Goal: Task Accomplishment & Management: Complete application form

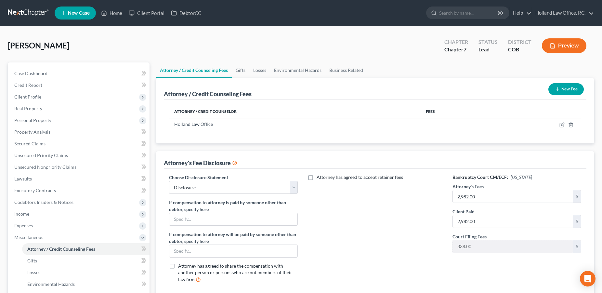
select select "0"
click at [113, 10] on link "Home" at bounding box center [112, 13] width 28 height 12
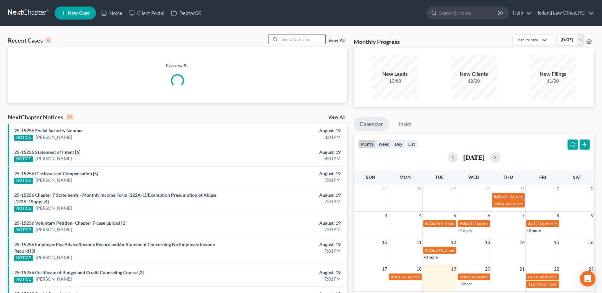
click at [294, 39] on input "search" at bounding box center [303, 38] width 46 height 9
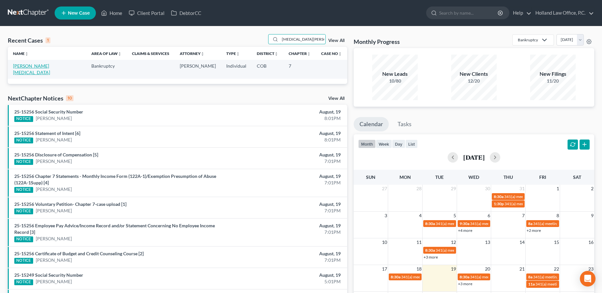
type input "[MEDICAL_DATA][PERSON_NAME]"
click at [19, 66] on link "[PERSON_NAME][MEDICAL_DATA]" at bounding box center [31, 69] width 37 height 12
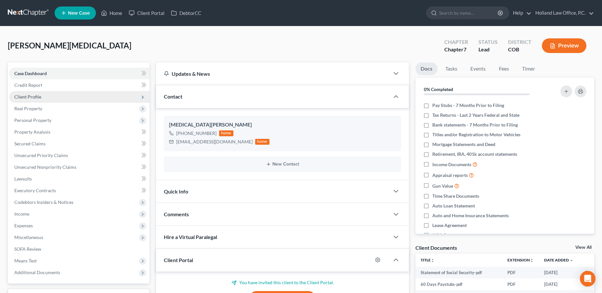
click at [27, 96] on span "Client Profile" at bounding box center [27, 97] width 27 height 6
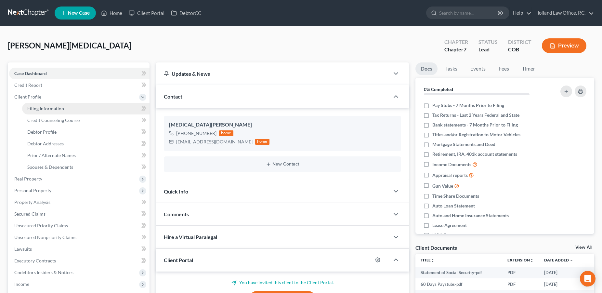
click at [46, 109] on span "Filing Information" at bounding box center [45, 109] width 37 height 6
select select "1"
select select "0"
select select "5"
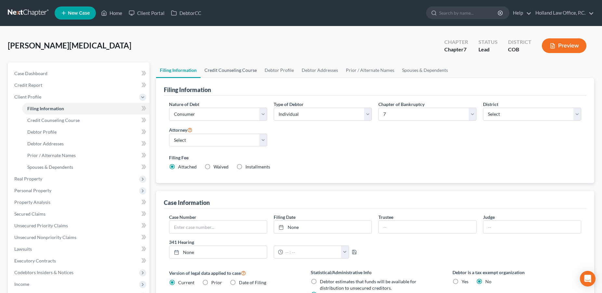
click at [231, 70] on link "Credit Counseling Course" at bounding box center [231, 70] width 60 height 16
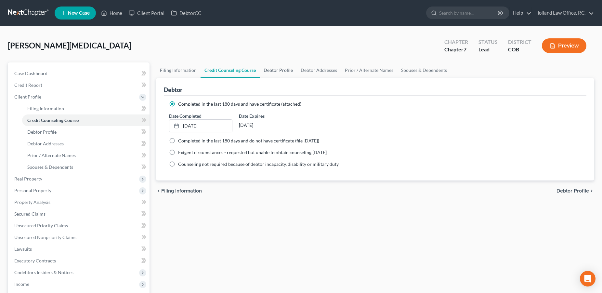
click at [281, 70] on link "Debtor Profile" at bounding box center [278, 70] width 37 height 16
select select "3"
select select "2"
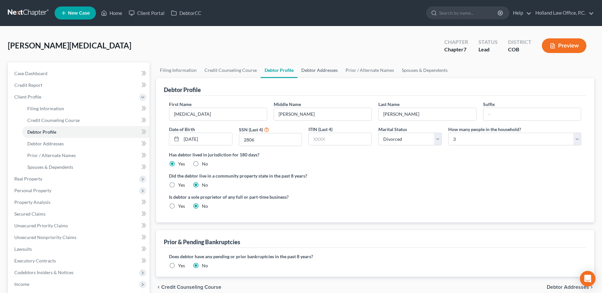
radio input "true"
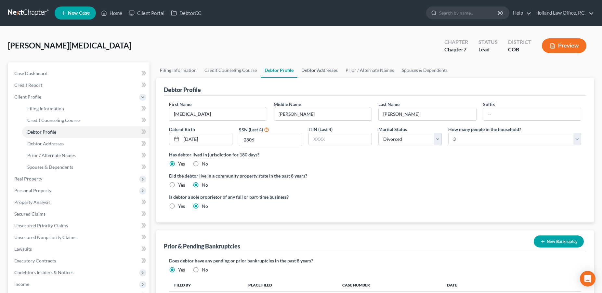
click at [323, 69] on link "Debtor Addresses" at bounding box center [320, 70] width 44 height 16
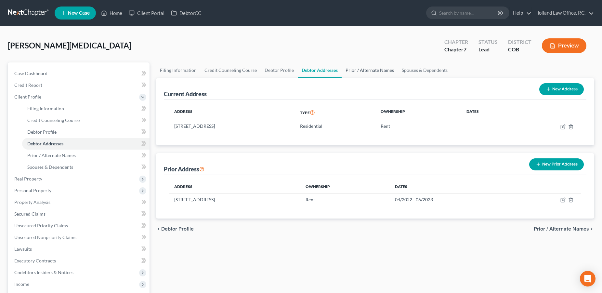
click at [372, 70] on link "Prior / Alternate Names" at bounding box center [370, 70] width 56 height 16
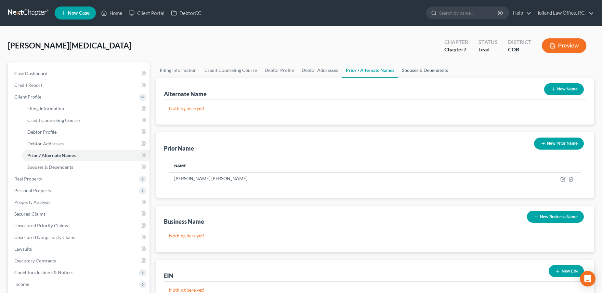
click at [406, 70] on link "Spouses & Dependents" at bounding box center [425, 70] width 54 height 16
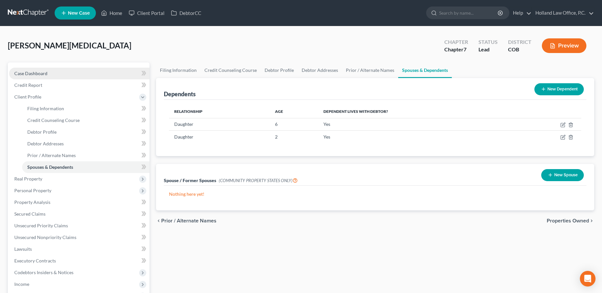
click at [42, 72] on span "Case Dashboard" at bounding box center [30, 74] width 33 height 6
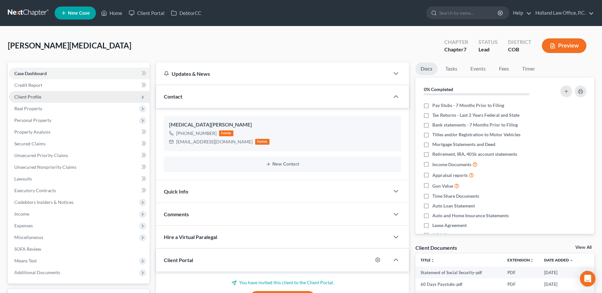
click at [32, 96] on span "Client Profile" at bounding box center [27, 97] width 27 height 6
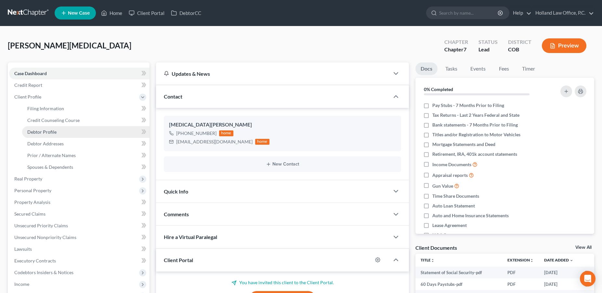
click at [46, 130] on span "Debtor Profile" at bounding box center [41, 132] width 29 height 6
select select "3"
select select "2"
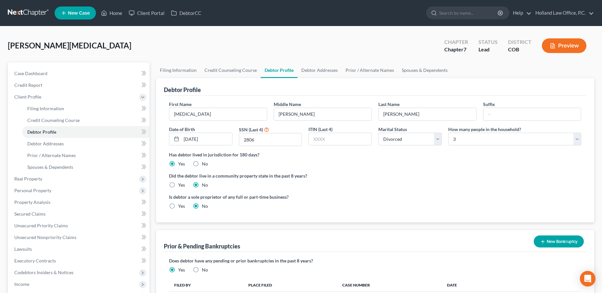
scroll to position [122, 0]
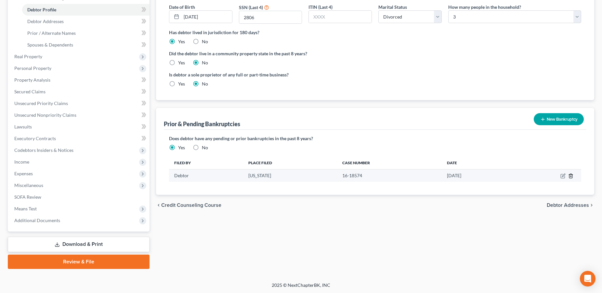
click at [572, 175] on icon "button" at bounding box center [570, 176] width 3 height 4
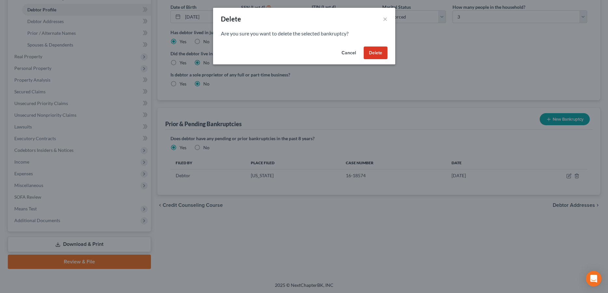
click at [381, 54] on button "Delete" at bounding box center [376, 52] width 24 height 13
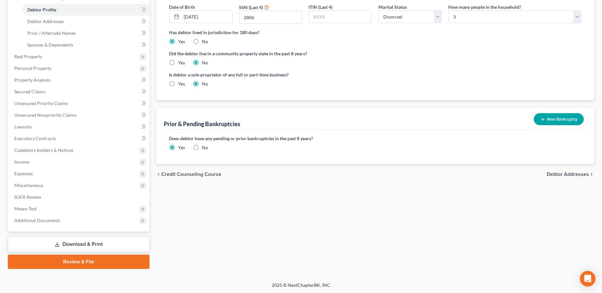
click at [202, 145] on label "No" at bounding box center [205, 147] width 6 height 7
click at [205, 145] on input "No" at bounding box center [207, 146] width 4 height 4
radio input "true"
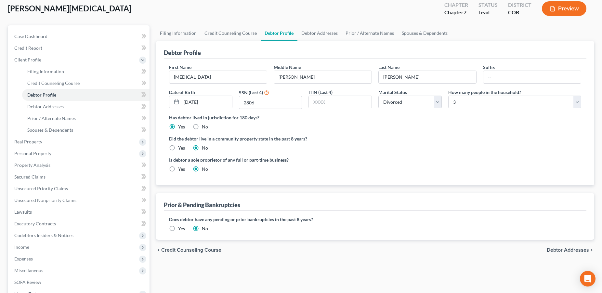
scroll to position [0, 0]
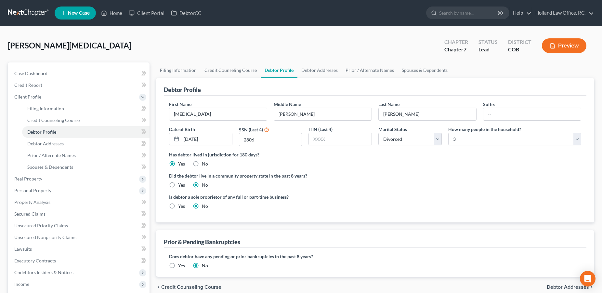
click at [559, 47] on button "Preview" at bounding box center [564, 45] width 45 height 15
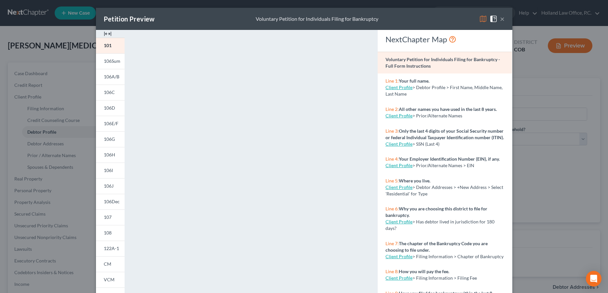
click at [500, 20] on button "×" at bounding box center [502, 19] width 5 height 8
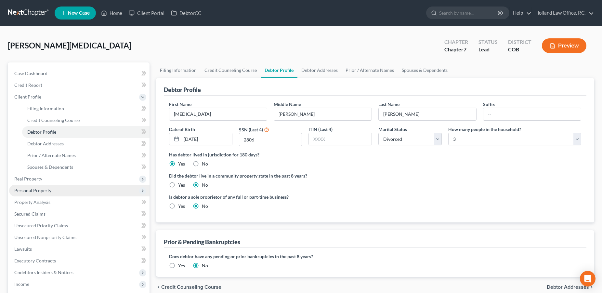
click at [41, 191] on span "Personal Property" at bounding box center [32, 191] width 37 height 6
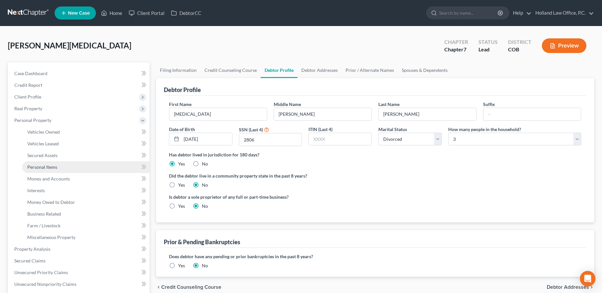
click at [59, 165] on link "Personal Items" at bounding box center [85, 167] width 127 height 12
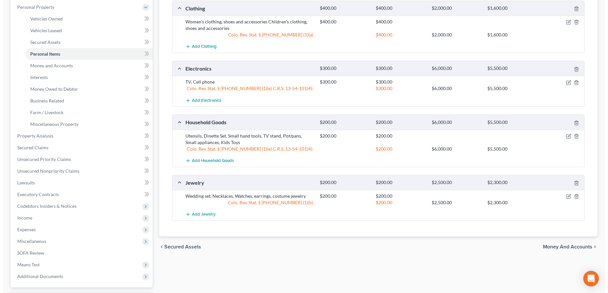
scroll to position [169, 0]
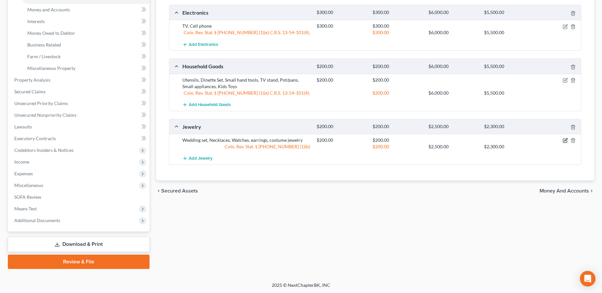
click at [564, 140] on icon "button" at bounding box center [565, 140] width 5 height 5
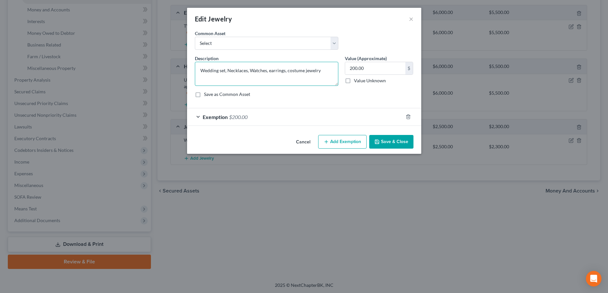
drag, startPoint x: 227, startPoint y: 71, endPoint x: 199, endPoint y: 70, distance: 27.7
click at [199, 70] on textarea "Wedding set, Necklaces, Watches, earrings, costume jewelry" at bounding box center [266, 74] width 143 height 24
type textarea "Necklaces, Watches, earrings, costume jewelry"
drag, startPoint x: 370, startPoint y: 71, endPoint x: 349, endPoint y: 71, distance: 21.8
click at [349, 71] on input "200.00" at bounding box center [375, 68] width 60 height 12
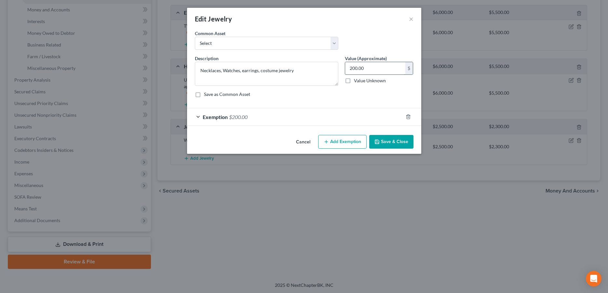
drag, startPoint x: 364, startPoint y: 72, endPoint x: 350, endPoint y: 71, distance: 15.0
click at [350, 71] on input "200.00" at bounding box center [375, 68] width 60 height 12
type input "50.00"
click at [352, 111] on div "Exemption $200.00" at bounding box center [295, 116] width 216 height 17
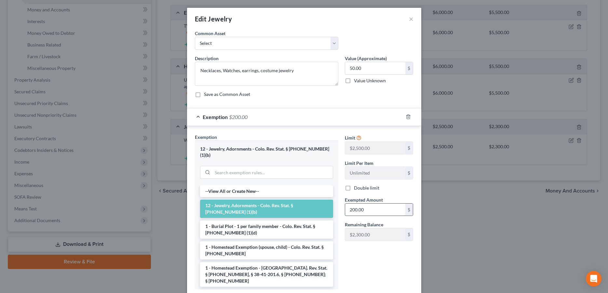
drag, startPoint x: 366, startPoint y: 213, endPoint x: 332, endPoint y: 210, distance: 34.0
click at [345, 210] on input "200.00" at bounding box center [375, 210] width 60 height 12
drag, startPoint x: 377, startPoint y: 213, endPoint x: 344, endPoint y: 211, distance: 32.6
click at [345, 211] on input "200.00" at bounding box center [375, 210] width 60 height 12
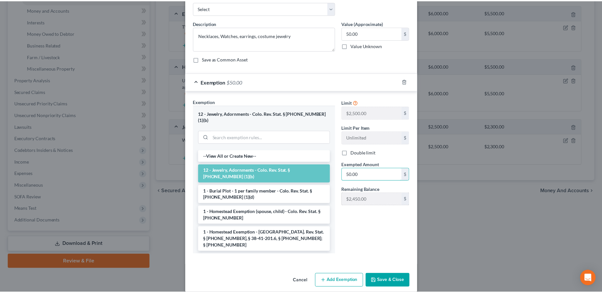
scroll to position [37, 0]
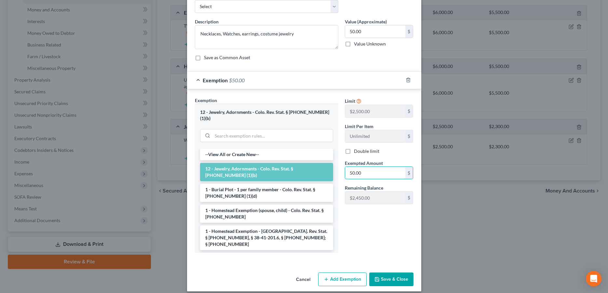
type input "50.00"
click at [378, 272] on button "Save & Close" at bounding box center [391, 279] width 44 height 14
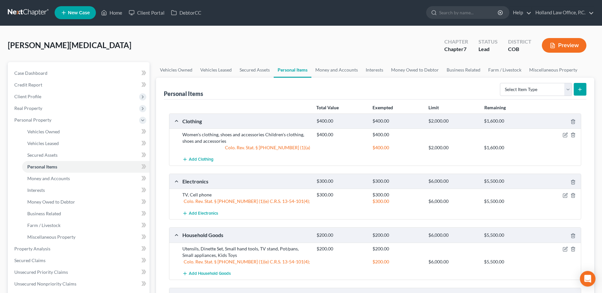
scroll to position [0, 0]
click at [328, 72] on link "Money and Accounts" at bounding box center [336, 70] width 50 height 16
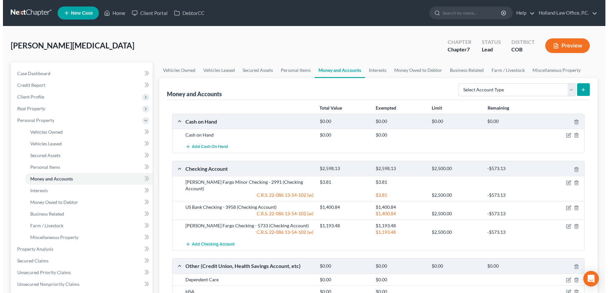
scroll to position [169, 0]
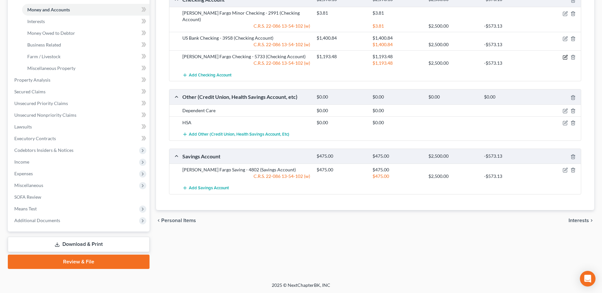
click at [566, 55] on icon "button" at bounding box center [565, 56] width 3 height 3
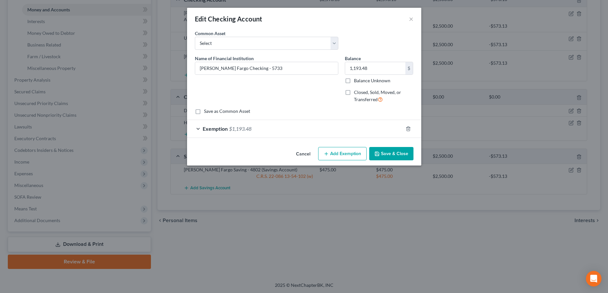
click at [326, 153] on icon "button" at bounding box center [326, 153] width 5 height 5
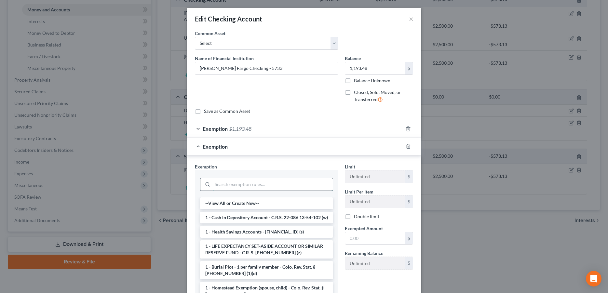
click at [219, 185] on input "search" at bounding box center [272, 184] width 120 height 12
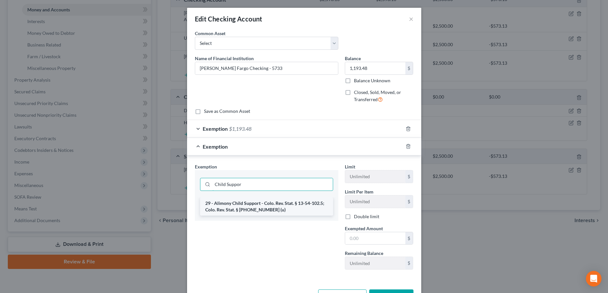
type input "Child Suppor"
click at [225, 207] on li "29 - Alimony Child Support - Colo. Rev. Stat. § 13-54-102.5; Colo. Rev. Stat. §…" at bounding box center [266, 206] width 133 height 18
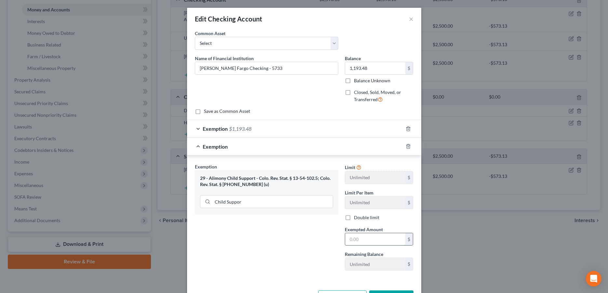
click at [355, 239] on input "text" at bounding box center [375, 239] width 60 height 12
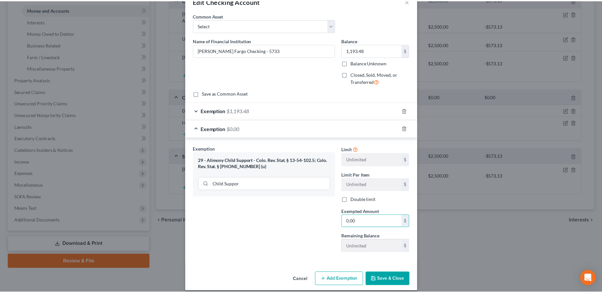
scroll to position [24, 0]
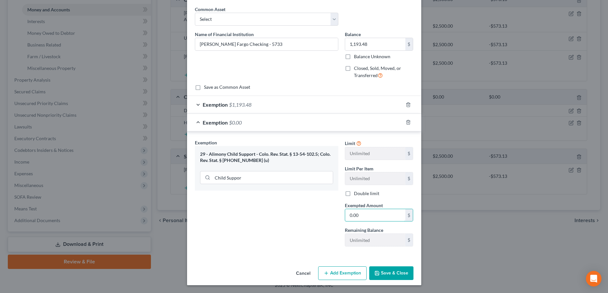
type input "0.00"
click at [387, 269] on button "Save & Close" at bounding box center [391, 273] width 44 height 14
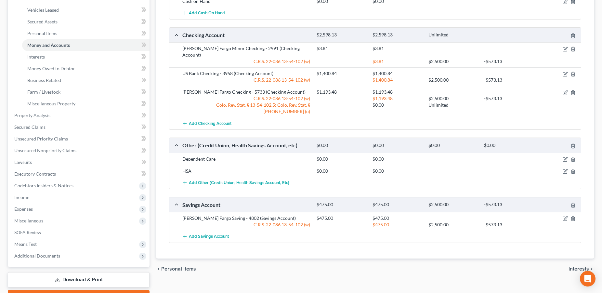
scroll to position [135, 0]
click at [566, 168] on icon "button" at bounding box center [565, 169] width 3 height 3
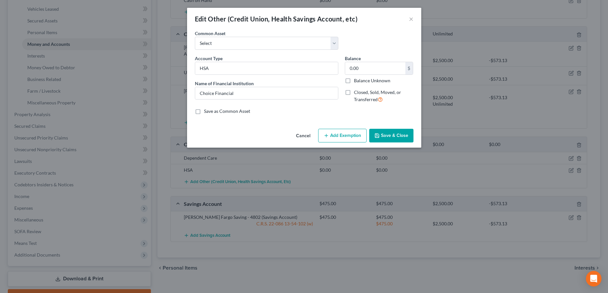
click at [386, 137] on button "Save & Close" at bounding box center [391, 136] width 44 height 14
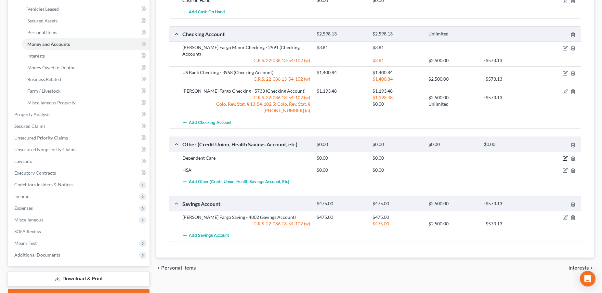
click at [565, 156] on icon "button" at bounding box center [565, 158] width 5 height 5
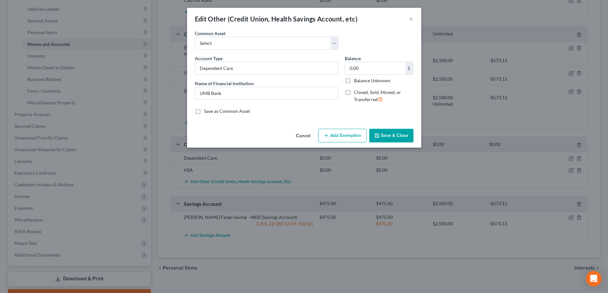
click at [397, 132] on button "Save & Close" at bounding box center [391, 136] width 44 height 14
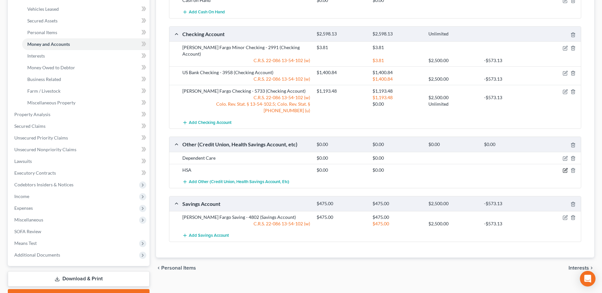
click at [565, 168] on icon "button" at bounding box center [565, 169] width 3 height 3
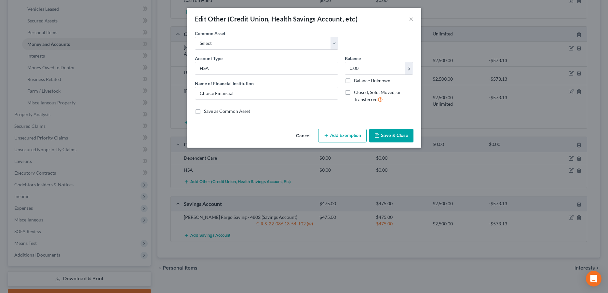
click at [330, 137] on button "Add Exemption" at bounding box center [342, 136] width 48 height 14
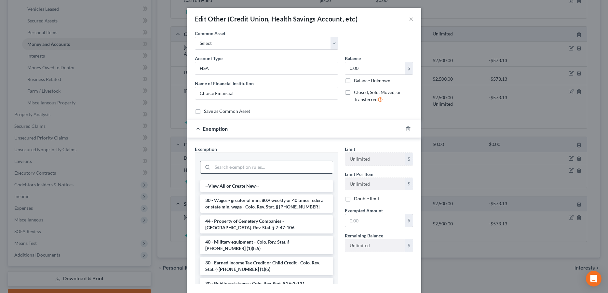
click at [221, 169] on input "search" at bounding box center [272, 167] width 120 height 12
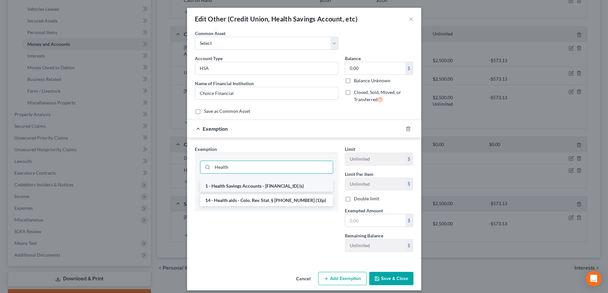
type input "Health"
click at [231, 189] on li "1 - Health Savings Accounts - [FINANCIAL_ID] (s)" at bounding box center [266, 186] width 133 height 12
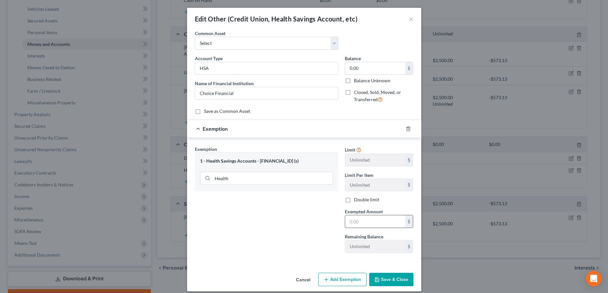
click at [365, 223] on input "text" at bounding box center [375, 221] width 60 height 12
type input "0.00"
click at [391, 281] on button "Save & Close" at bounding box center [391, 280] width 44 height 14
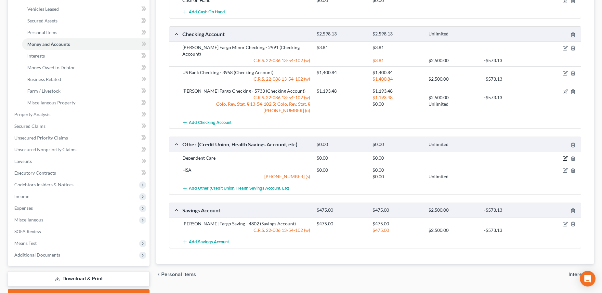
click at [565, 156] on icon "button" at bounding box center [565, 158] width 5 height 5
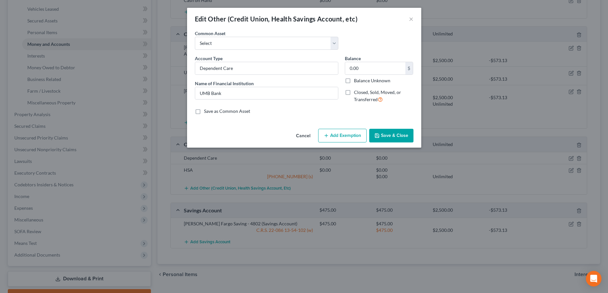
click at [330, 137] on button "Add Exemption" at bounding box center [342, 136] width 48 height 14
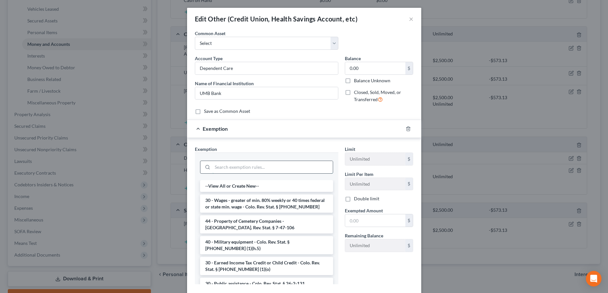
click at [232, 166] on input "search" at bounding box center [272, 167] width 120 height 12
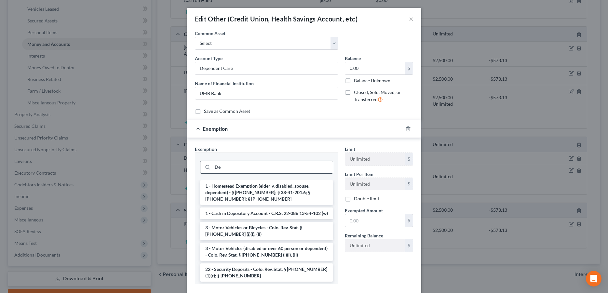
type input "D"
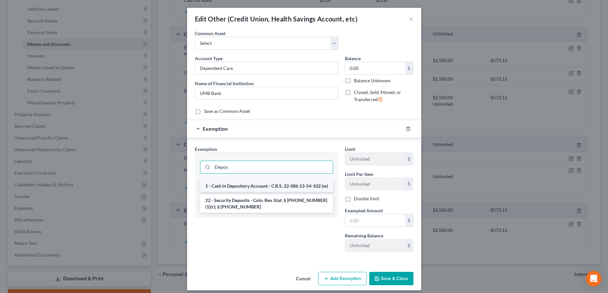
type input "Depos"
click at [232, 189] on li "1 - Cash in Depository Account - C.R.S. 22-086 13-54-102 (w)" at bounding box center [266, 186] width 133 height 12
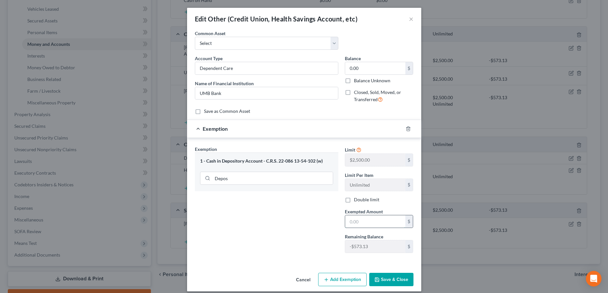
click at [356, 220] on input "text" at bounding box center [375, 221] width 60 height 12
type input "0.00"
click at [381, 278] on button "Save & Close" at bounding box center [391, 280] width 44 height 14
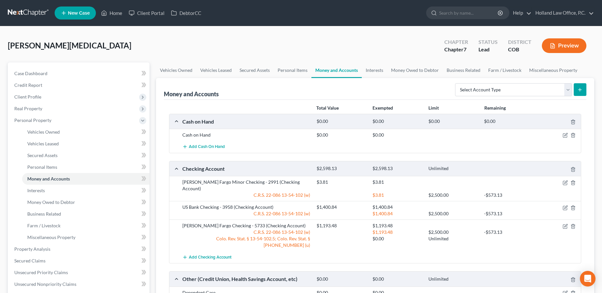
scroll to position [169, 0]
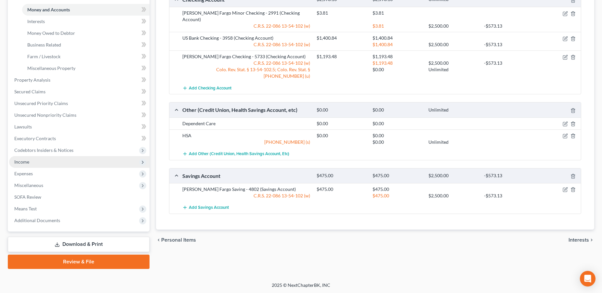
click at [41, 161] on span "Income" at bounding box center [79, 162] width 140 height 12
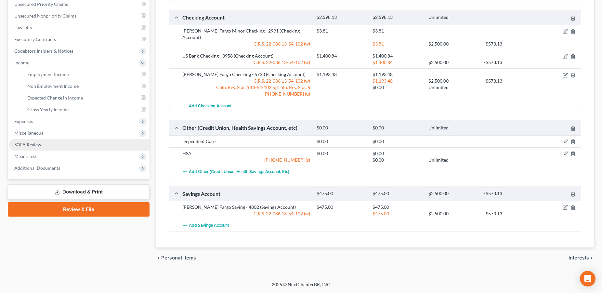
scroll to position [138, 0]
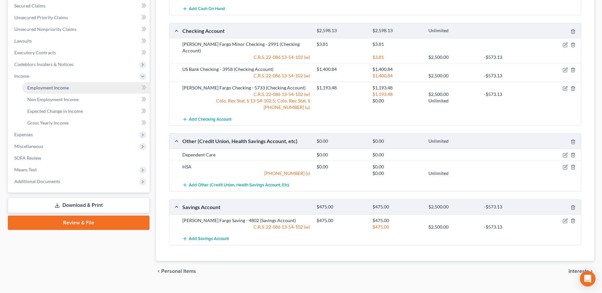
click at [72, 92] on link "Employment Income" at bounding box center [85, 88] width 127 height 12
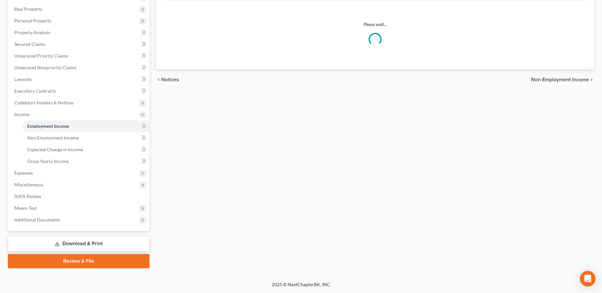
scroll to position [99, 0]
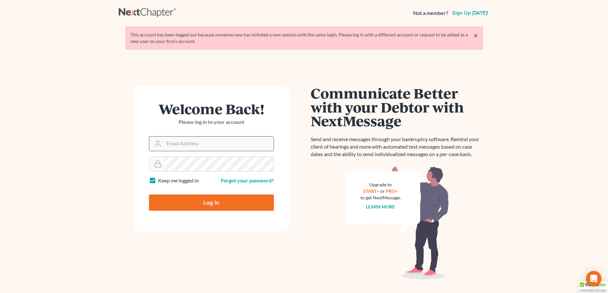
click at [200, 149] on input "Email Address" at bounding box center [219, 144] width 110 height 14
type input "[PERSON_NAME][EMAIL_ADDRESS][DOMAIN_NAME]"
click at [208, 200] on input "Log In" at bounding box center [211, 202] width 125 height 16
type input "Thinking..."
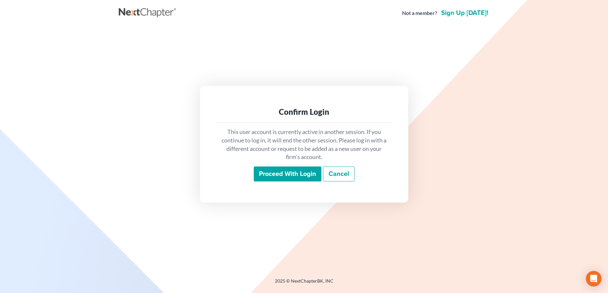
click at [303, 177] on input "Proceed with login" at bounding box center [288, 173] width 68 height 15
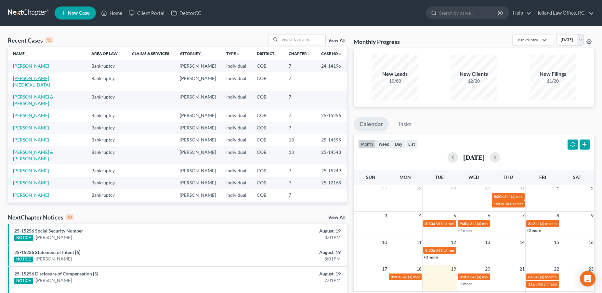
click at [28, 80] on link "[PERSON_NAME][MEDICAL_DATA]" at bounding box center [31, 81] width 37 height 12
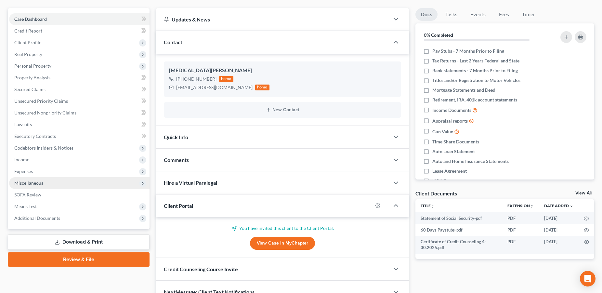
scroll to position [89, 0]
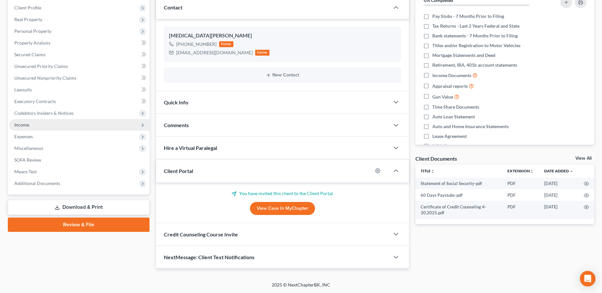
click at [39, 128] on span "Income" at bounding box center [79, 125] width 140 height 12
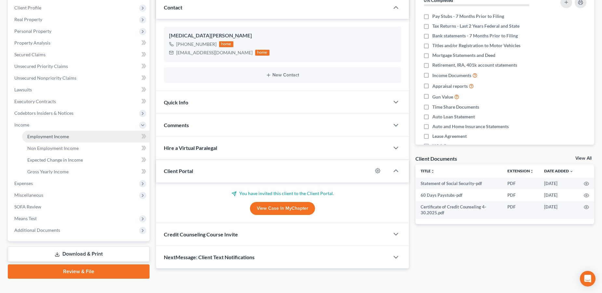
click at [78, 139] on link "Employment Income" at bounding box center [85, 137] width 127 height 12
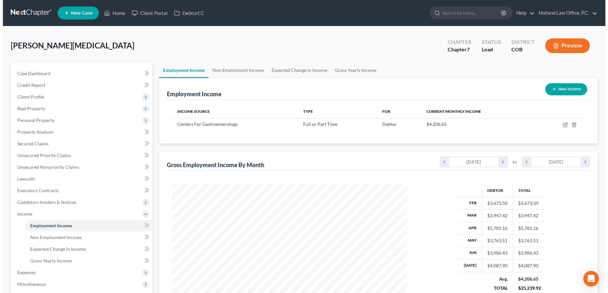
scroll to position [117, 248]
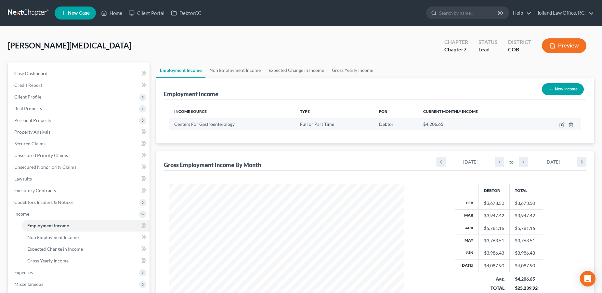
click at [561, 125] on icon "button" at bounding box center [562, 124] width 5 height 5
select select "0"
select select "5"
select select "2"
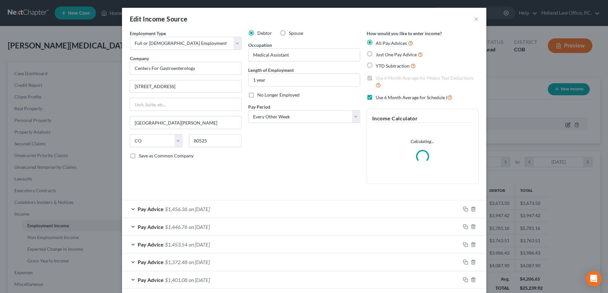
scroll to position [119, 250]
click at [261, 209] on div "Pay Advice $1,456.36 on [DATE]" at bounding box center [291, 208] width 338 height 17
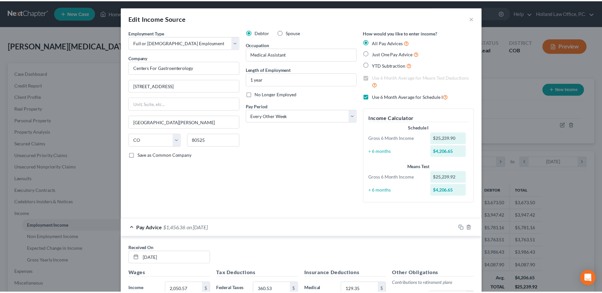
scroll to position [0, 0]
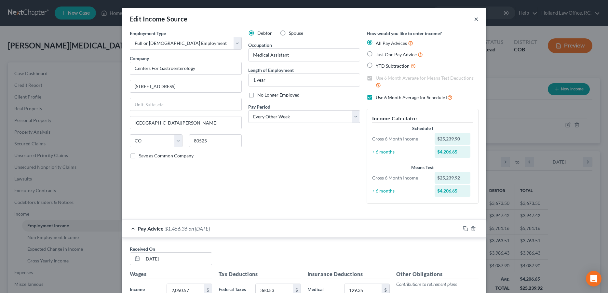
click at [474, 20] on button "×" at bounding box center [476, 19] width 5 height 8
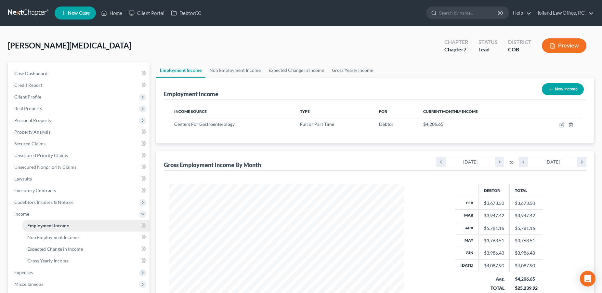
scroll to position [99, 0]
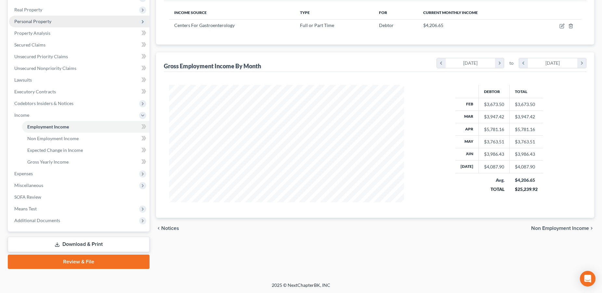
click at [48, 25] on span "Personal Property" at bounding box center [79, 22] width 140 height 12
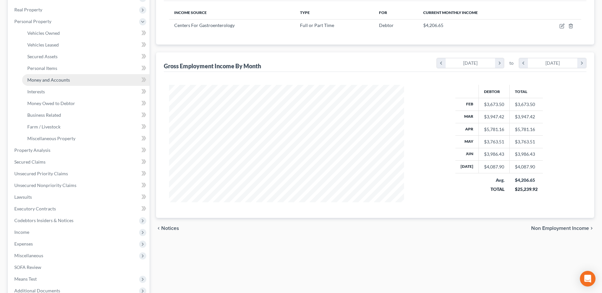
click at [50, 82] on span "Money and Accounts" at bounding box center [48, 80] width 43 height 6
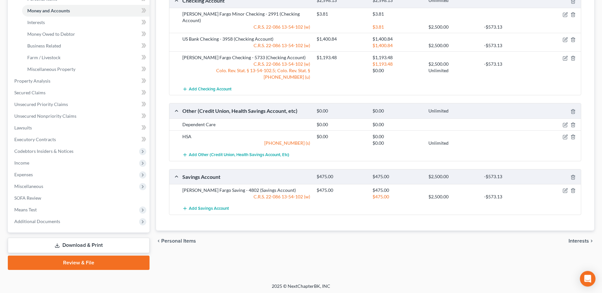
scroll to position [169, 0]
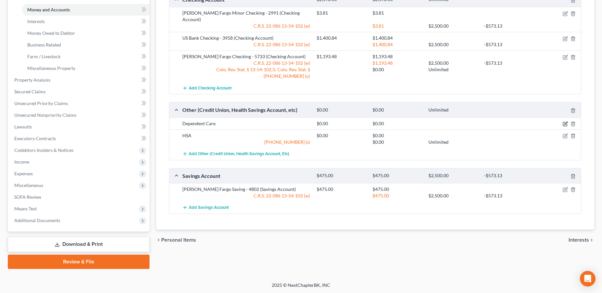
click at [565, 121] on icon "button" at bounding box center [565, 123] width 5 height 5
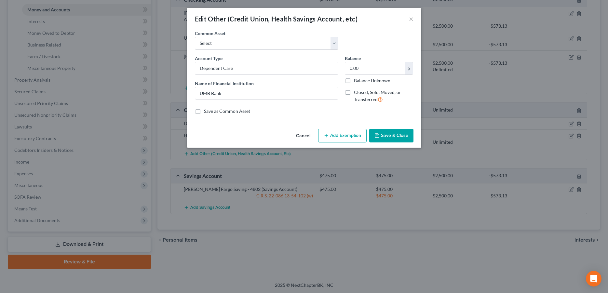
click at [339, 137] on button "Add Exemption" at bounding box center [342, 136] width 48 height 14
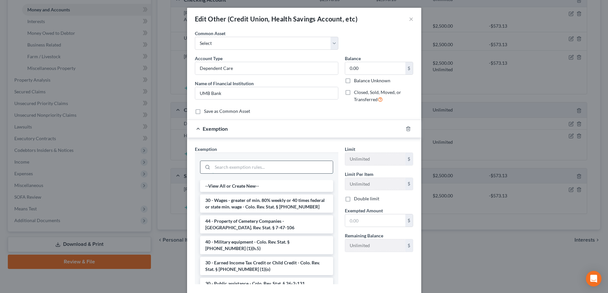
click at [229, 168] on input "search" at bounding box center [272, 167] width 120 height 12
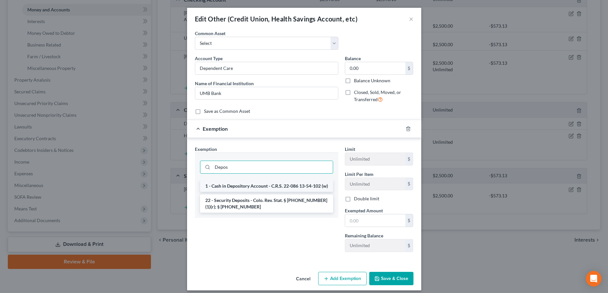
type input "Depos"
click at [235, 182] on li "1 - Cash in Depository Account - C.R.S. 22-086 13-54-102 (w)" at bounding box center [266, 186] width 133 height 12
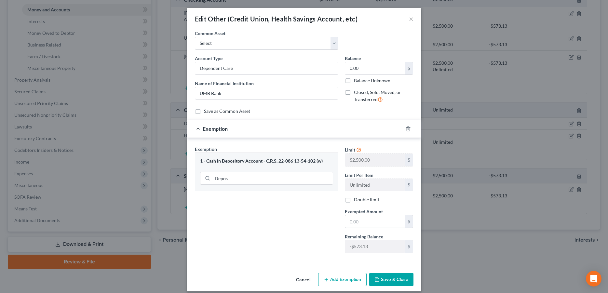
click at [386, 277] on button "Save & Close" at bounding box center [391, 280] width 44 height 14
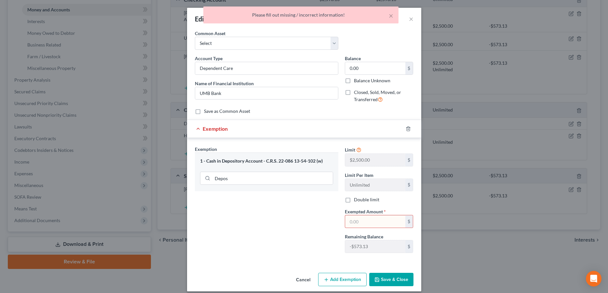
click at [352, 224] on input "text" at bounding box center [375, 221] width 60 height 12
type input "0.00"
click at [386, 280] on button "Save & Close" at bounding box center [391, 280] width 44 height 14
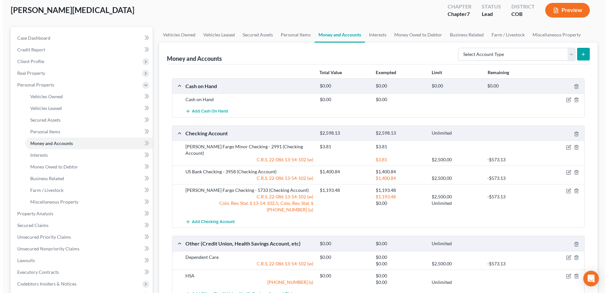
scroll to position [0, 0]
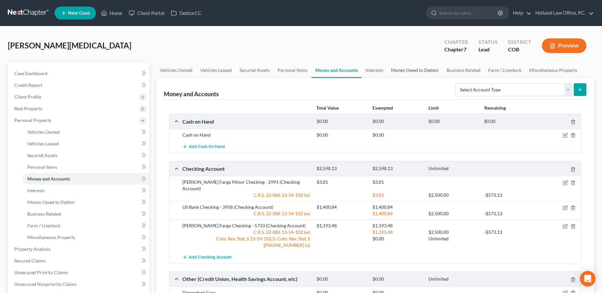
click at [401, 73] on link "Money Owed to Debtor" at bounding box center [415, 70] width 56 height 16
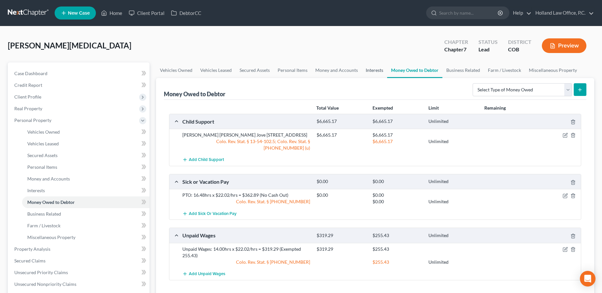
click at [367, 73] on link "Interests" at bounding box center [374, 70] width 25 height 16
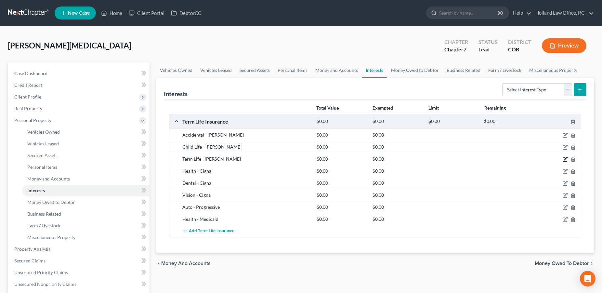
click at [565, 160] on icon "button" at bounding box center [565, 159] width 5 height 5
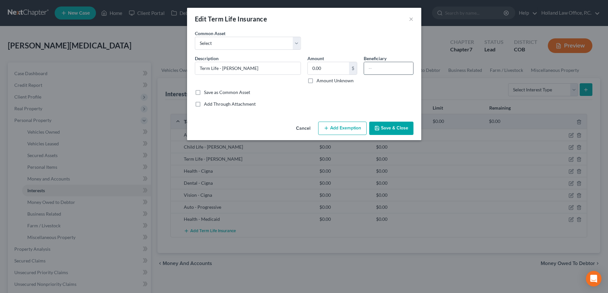
click at [389, 69] on input "text" at bounding box center [388, 68] width 49 height 12
type input "[PERSON_NAME] & [PERSON_NAME]"
click at [379, 130] on icon "button" at bounding box center [376, 128] width 5 height 5
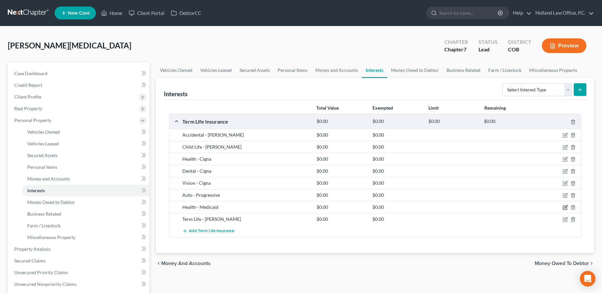
click at [565, 207] on icon "button" at bounding box center [565, 206] width 3 height 3
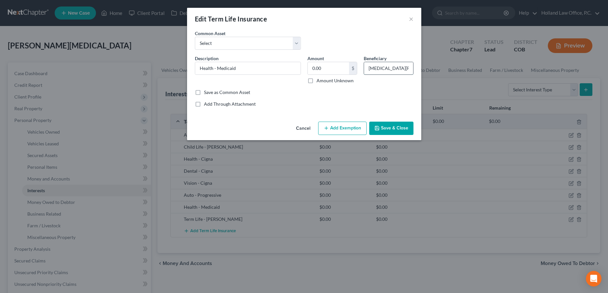
drag, startPoint x: 397, startPoint y: 70, endPoint x: 367, endPoint y: 69, distance: 30.6
click at [367, 69] on input "[MEDICAL_DATA][PERSON_NAME]" at bounding box center [388, 68] width 49 height 12
type input "[PERSON_NAME] & [PERSON_NAME]"
click at [381, 127] on button "Save & Close" at bounding box center [391, 129] width 44 height 14
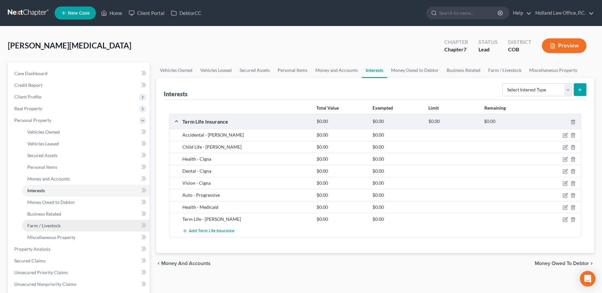
scroll to position [169, 0]
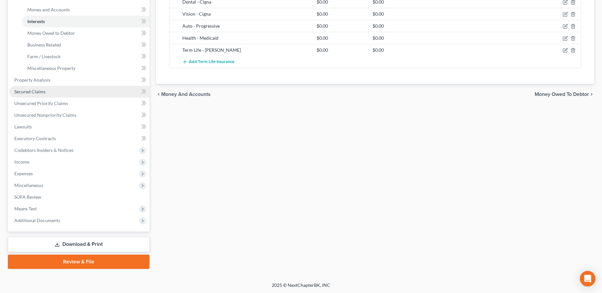
click at [33, 93] on span "Secured Claims" at bounding box center [29, 92] width 31 height 6
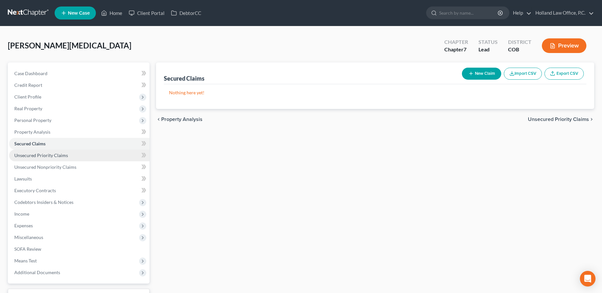
click at [62, 152] on span "Unsecured Priority Claims" at bounding box center [41, 155] width 54 height 6
click at [63, 155] on span "Unsecured Priority Claims" at bounding box center [40, 155] width 53 height 6
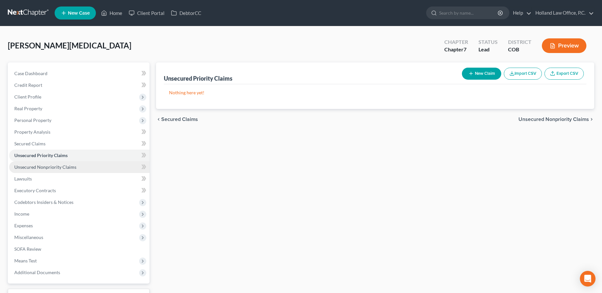
click at [66, 166] on span "Unsecured Nonpriority Claims" at bounding box center [45, 167] width 62 height 6
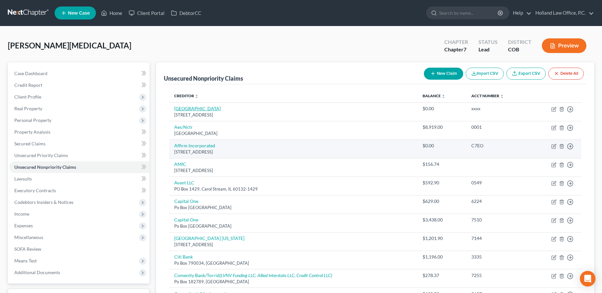
click at [203, 109] on link "[GEOGRAPHIC_DATA]" at bounding box center [197, 109] width 46 height 6
select select "5"
select select "14"
select select "0"
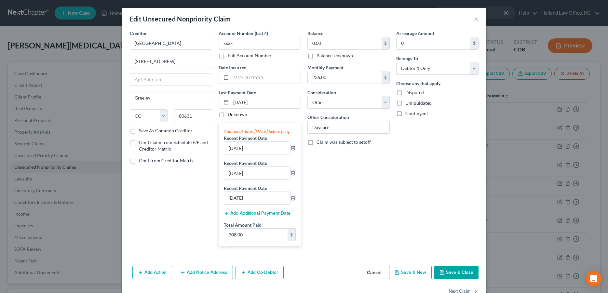
click at [139, 144] on label "Omit claim from Schedule E/F and Creditor Matrix" at bounding box center [175, 145] width 73 height 13
click at [141, 143] on input "Omit claim from Schedule E/F and Creditor Matrix" at bounding box center [143, 141] width 4 height 4
checkbox input "true"
click at [139, 161] on label "Omit from Creditor Matrix" at bounding box center [166, 160] width 55 height 7
click at [141, 161] on input "Omit from Creditor Matrix" at bounding box center [143, 159] width 4 height 4
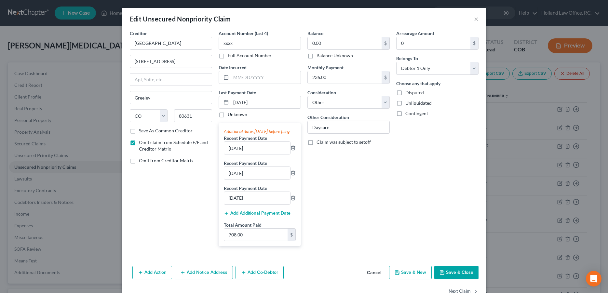
checkbox input "true"
click at [451, 277] on button "Save & Close" at bounding box center [456, 273] width 44 height 14
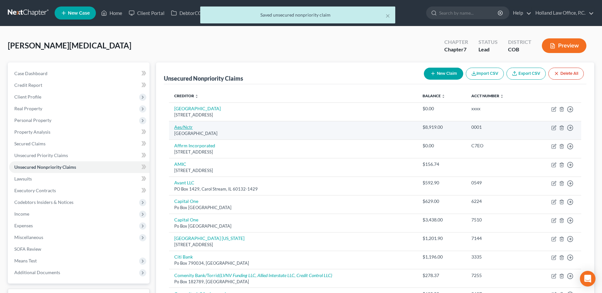
click at [183, 128] on link "Aes/Nctr" at bounding box center [183, 127] width 19 height 6
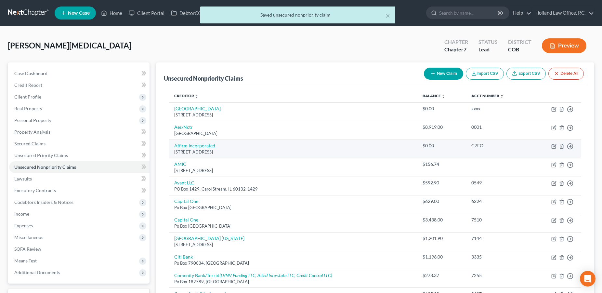
select select "39"
select select "17"
select select "0"
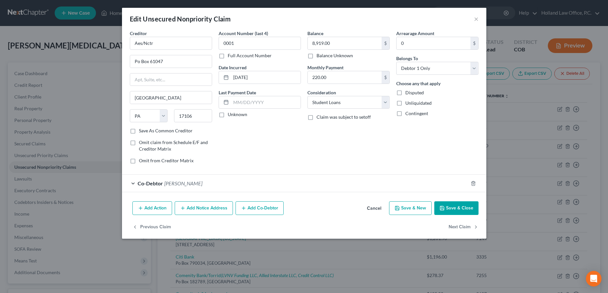
click at [446, 211] on button "Save & Close" at bounding box center [456, 208] width 44 height 14
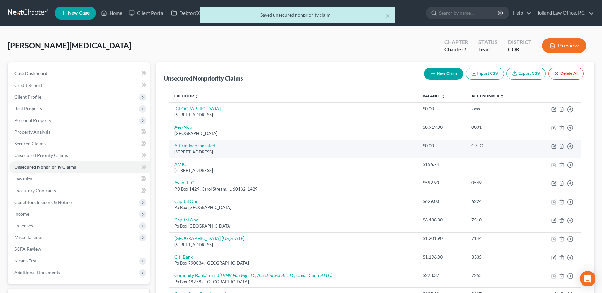
click at [187, 148] on link "Affirm Incorporated" at bounding box center [194, 146] width 41 height 6
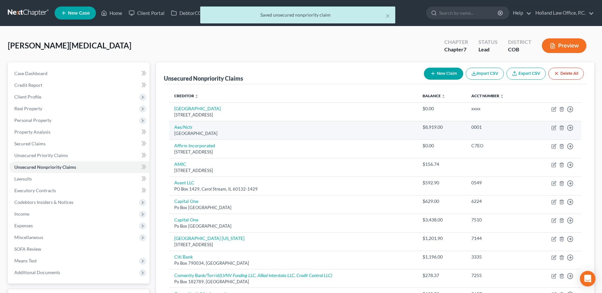
select select "4"
select select "0"
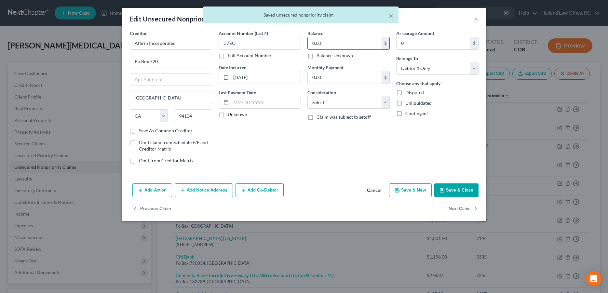
drag, startPoint x: 324, startPoint y: 43, endPoint x: 311, endPoint y: 43, distance: 13.3
click at [311, 43] on input "0.00" at bounding box center [345, 43] width 74 height 12
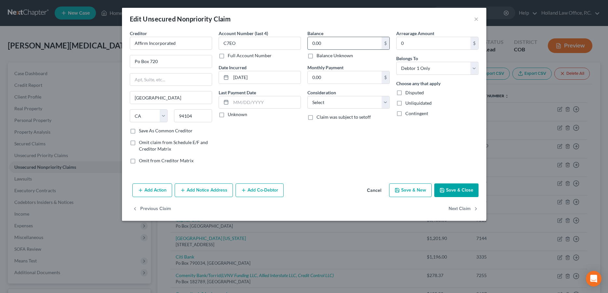
drag, startPoint x: 332, startPoint y: 43, endPoint x: 311, endPoint y: 43, distance: 21.1
click at [311, 43] on input "0.00" at bounding box center [345, 43] width 74 height 12
type input "224.00"
click at [307, 96] on select "Select Cable / Satellite Services Collection Agency Credit Card Debt Debt Couns…" at bounding box center [348, 102] width 82 height 13
select select "14"
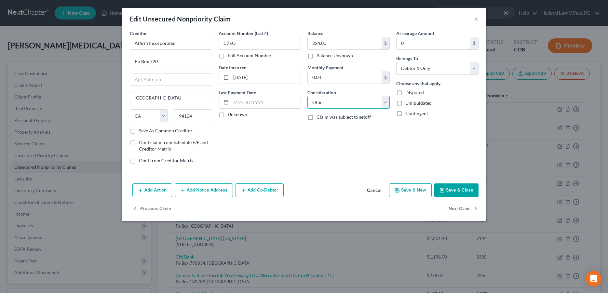
click option "Other" at bounding box center [0, 0] width 0 height 0
click at [463, 186] on button "Save & Close" at bounding box center [456, 190] width 44 height 14
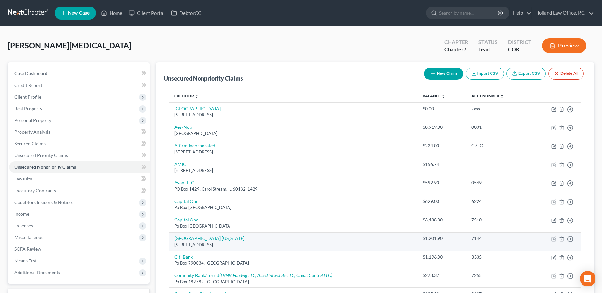
scroll to position [282, 0]
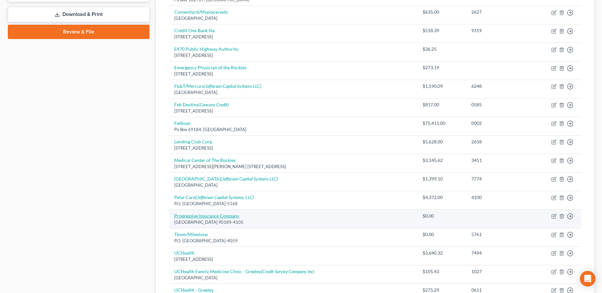
click at [216, 216] on link "Progressive Insurance Company" at bounding box center [206, 216] width 65 height 6
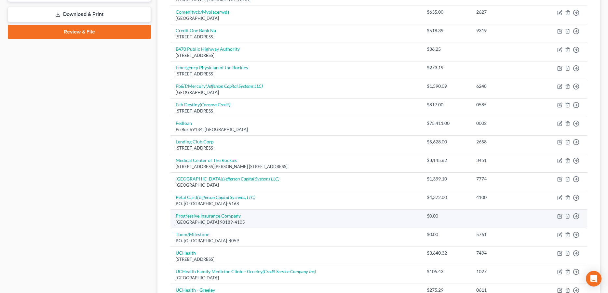
select select "4"
select select "0"
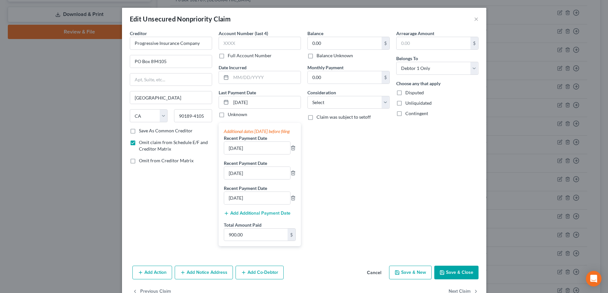
click at [139, 161] on label "Omit from Creditor Matrix" at bounding box center [166, 160] width 55 height 7
click at [141, 161] on input "Omit from Creditor Matrix" at bounding box center [143, 159] width 4 height 4
checkbox input "true"
click at [307, 96] on select "Select Cable / Satellite Services Collection Agency Credit Card Debt Debt Couns…" at bounding box center [348, 102] width 82 height 13
select select "14"
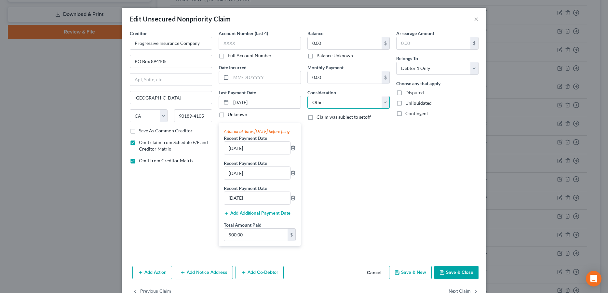
click option "Other" at bounding box center [0, 0] width 0 height 0
click at [331, 130] on input "text" at bounding box center [349, 127] width 82 height 12
type input "Auto Insuarnce"
click at [455, 277] on button "Save & Close" at bounding box center [456, 273] width 44 height 14
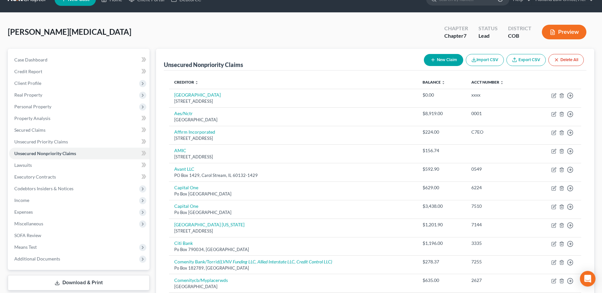
scroll to position [0, 0]
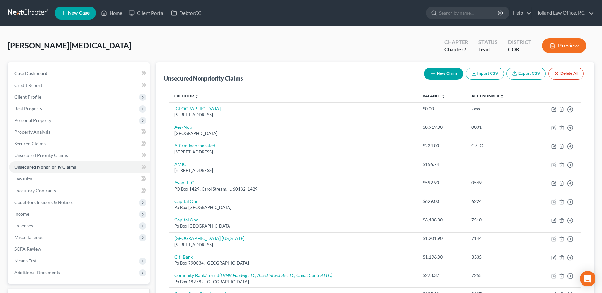
click at [439, 74] on button "New Claim" at bounding box center [443, 74] width 39 height 12
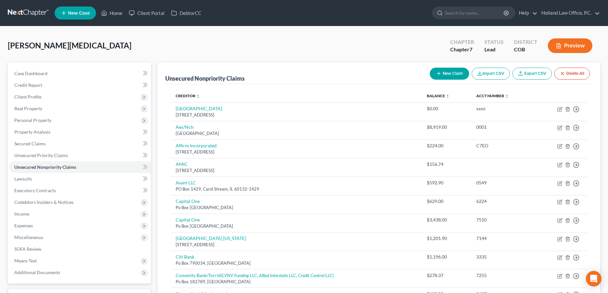
select select "0"
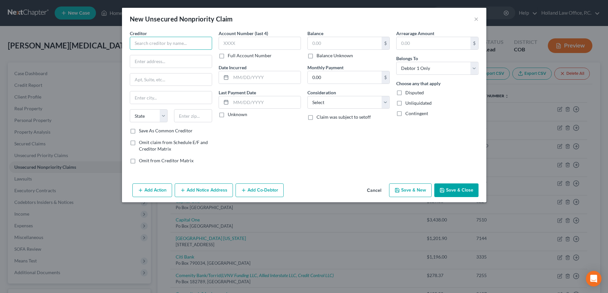
click at [184, 42] on input "text" at bounding box center [171, 43] width 82 height 13
type input "Midas - CCB"
click at [329, 46] on input "text" at bounding box center [345, 43] width 74 height 12
type input "2,091.00"
select select "14"
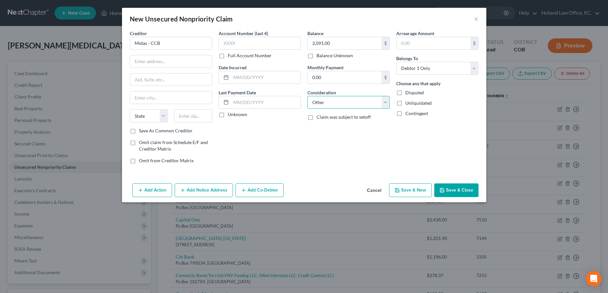
click option "Other" at bounding box center [0, 0] width 0 height 0
click at [156, 60] on input "text" at bounding box center [171, 61] width 82 height 12
type input "PO Box 182120"
click at [195, 117] on input "text" at bounding box center [193, 115] width 38 height 13
type input "43218"
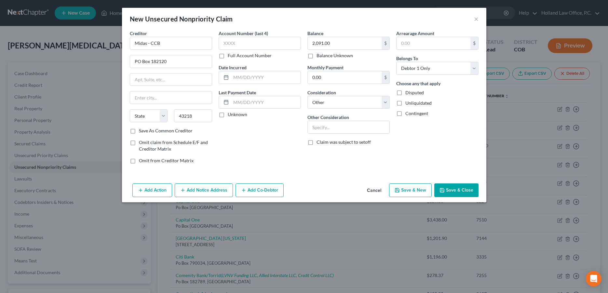
click at [262, 150] on div "Account Number (last 4) Full Account Number Date Incurred Last Payment Date Unk…" at bounding box center [259, 99] width 89 height 139
type input "Columbus"
select select "36"
click at [197, 119] on input "43218" at bounding box center [193, 115] width 38 height 13
type input "43218-2120"
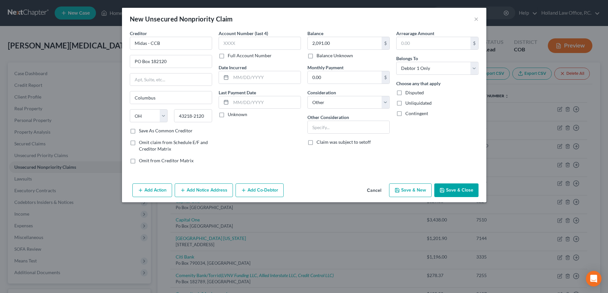
click at [453, 190] on button "Save & Close" at bounding box center [456, 190] width 44 height 14
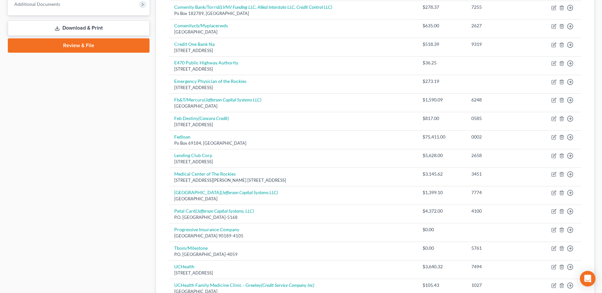
scroll to position [282, 0]
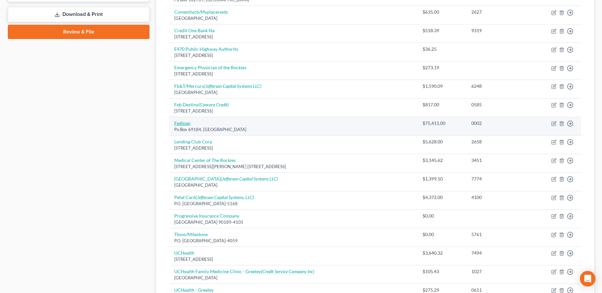
click at [180, 123] on link "Fedloan" at bounding box center [182, 123] width 16 height 6
select select "39"
select select "0"
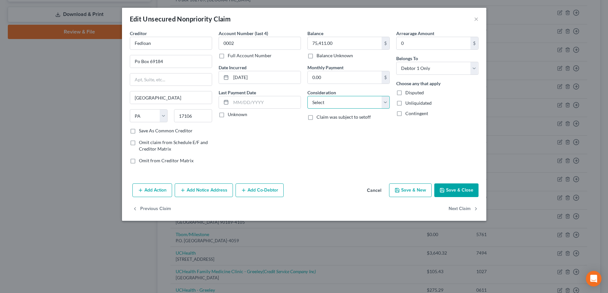
click at [307, 96] on select "Select Cable / Satellite Services Collection Agency Credit Card Debt Debt Couns…" at bounding box center [348, 102] width 82 height 13
select select "17"
click option "Student Loans" at bounding box center [0, 0] width 0 height 0
click at [447, 189] on button "Save & Close" at bounding box center [456, 190] width 44 height 14
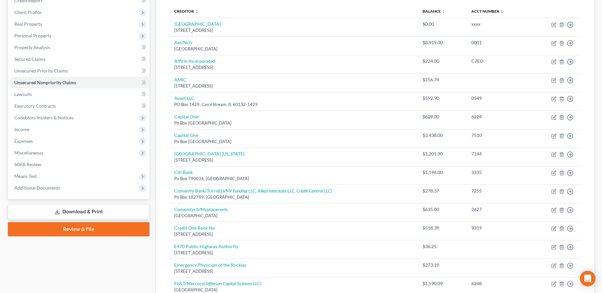
scroll to position [0, 0]
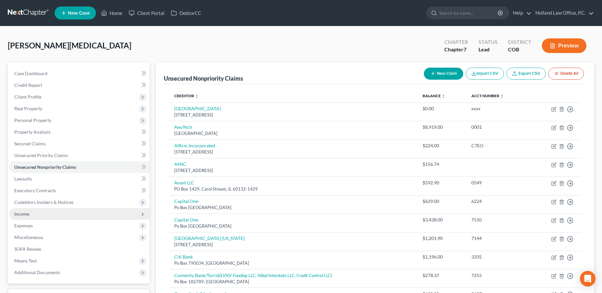
click at [58, 212] on span "Income" at bounding box center [79, 214] width 140 height 12
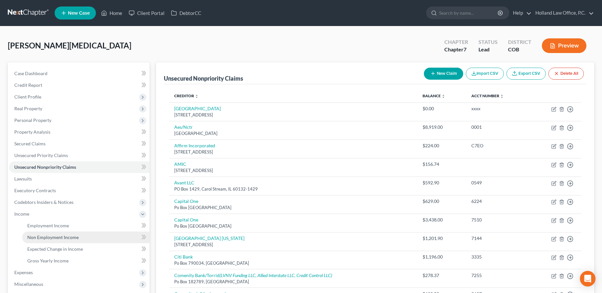
click at [79, 236] on link "Non Employment Income" at bounding box center [85, 238] width 127 height 12
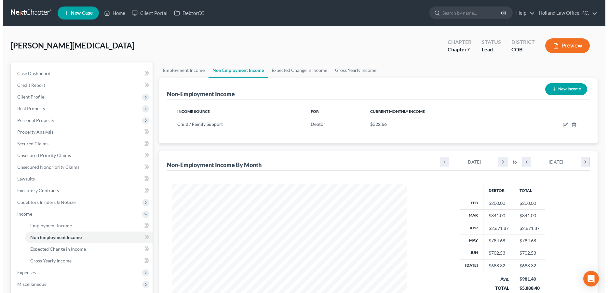
scroll to position [117, 248]
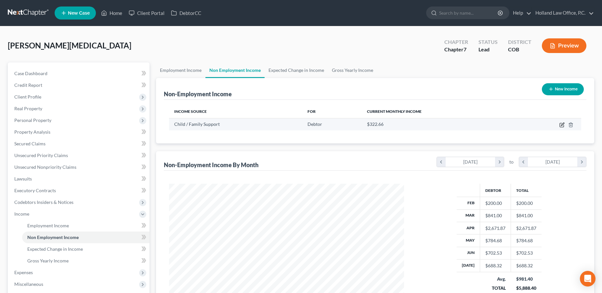
click at [561, 126] on icon "button" at bounding box center [562, 124] width 3 height 3
select select "7"
select select "0"
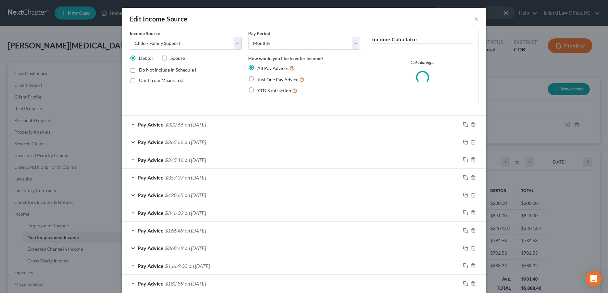
scroll to position [119, 250]
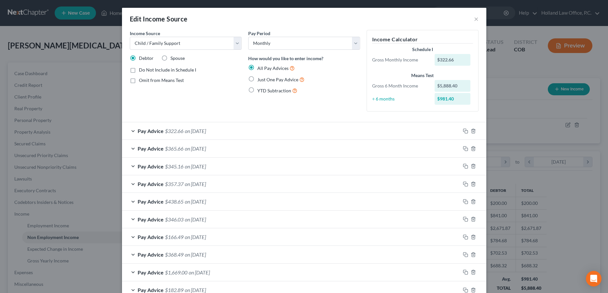
click at [139, 71] on label "Do Not Include in Schedule I" at bounding box center [167, 70] width 57 height 7
click at [141, 71] on input "Do Not Include in Schedule I" at bounding box center [143, 69] width 4 height 4
checkbox input "true"
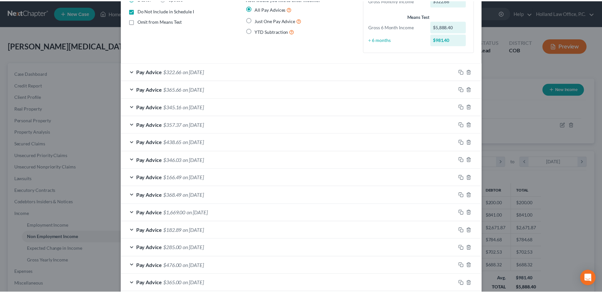
scroll to position [112, 0]
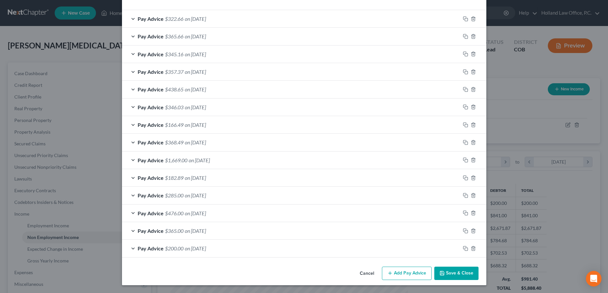
click at [448, 272] on button "Save & Close" at bounding box center [456, 274] width 44 height 14
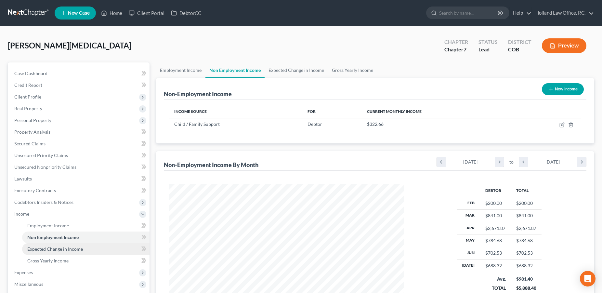
scroll to position [99, 0]
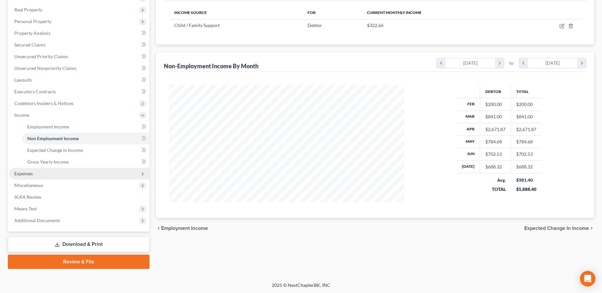
drag, startPoint x: 41, startPoint y: 173, endPoint x: 73, endPoint y: 170, distance: 32.4
click at [41, 173] on span "Expenses" at bounding box center [79, 174] width 140 height 12
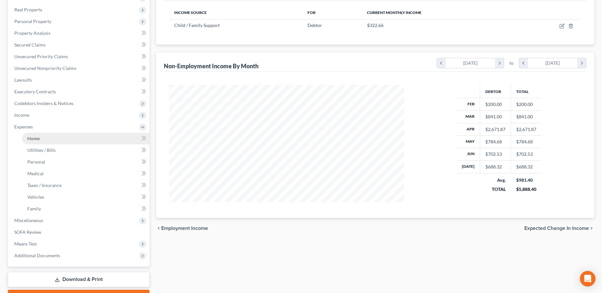
click at [70, 140] on link "Home" at bounding box center [85, 139] width 127 height 12
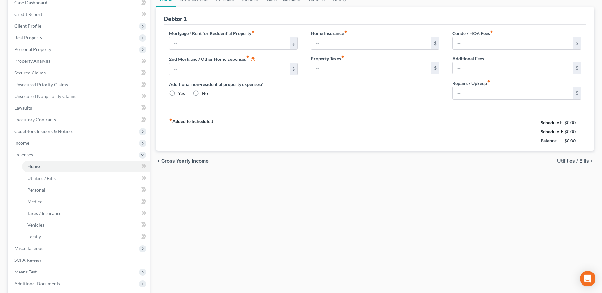
type input "400.00"
type input "0.00"
radio input "true"
type input "0.00"
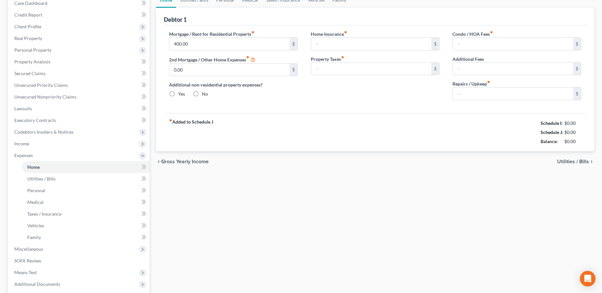
type input "0.00"
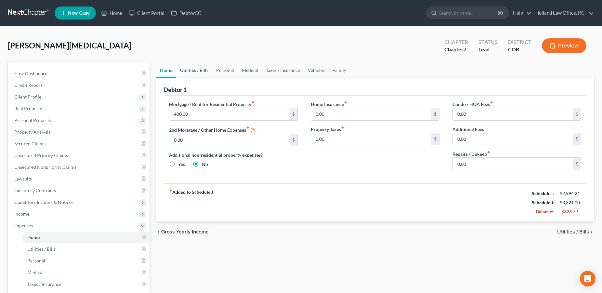
click at [192, 72] on link "Utilities / Bills" at bounding box center [194, 70] width 36 height 16
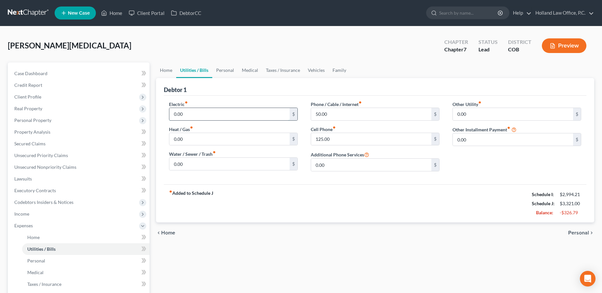
drag, startPoint x: 175, startPoint y: 115, endPoint x: 163, endPoint y: 114, distance: 12.0
click at [169, 114] on input "0.00" at bounding box center [229, 114] width 120 height 12
type input "150.00"
click at [220, 71] on link "Personal" at bounding box center [225, 70] width 26 height 16
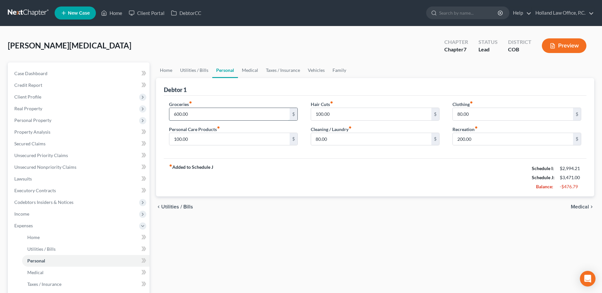
drag, startPoint x: 190, startPoint y: 115, endPoint x: 165, endPoint y: 114, distance: 25.1
click at [169, 114] on input "600.00" at bounding box center [229, 114] width 120 height 12
drag, startPoint x: 187, startPoint y: 116, endPoint x: 169, endPoint y: 113, distance: 18.2
click at [169, 113] on input "600.00" at bounding box center [229, 114] width 120 height 12
type input "400.00"
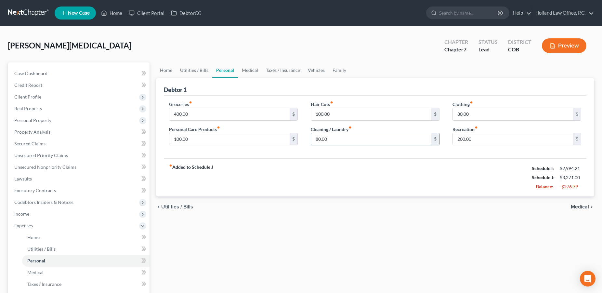
drag, startPoint x: 329, startPoint y: 139, endPoint x: 312, endPoint y: 141, distance: 16.7
click at [312, 141] on input "80.00" at bounding box center [371, 139] width 120 height 12
drag, startPoint x: 328, startPoint y: 139, endPoint x: 315, endPoint y: 139, distance: 13.7
click at [315, 139] on input "80.00" at bounding box center [371, 139] width 120 height 12
type input "110.00"
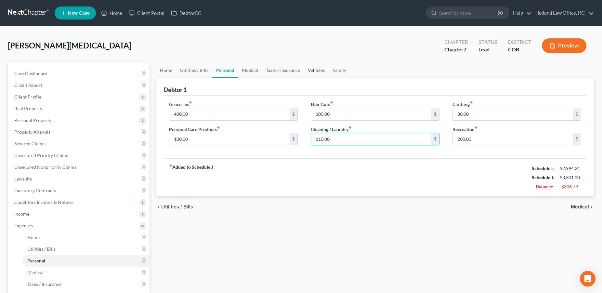
click at [313, 72] on link "Vehicles" at bounding box center [316, 70] width 25 height 16
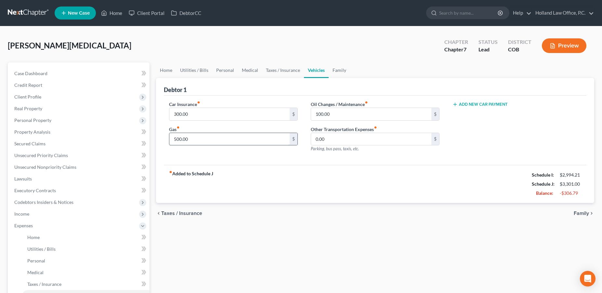
drag, startPoint x: 197, startPoint y: 138, endPoint x: 173, endPoint y: 138, distance: 24.7
click at [173, 138] on input "500.00" at bounding box center [229, 139] width 120 height 12
drag, startPoint x: 195, startPoint y: 139, endPoint x: 167, endPoint y: 139, distance: 28.0
click at [169, 139] on input "500.00" at bounding box center [229, 139] width 120 height 12
drag, startPoint x: 192, startPoint y: 139, endPoint x: 170, endPoint y: 138, distance: 21.2
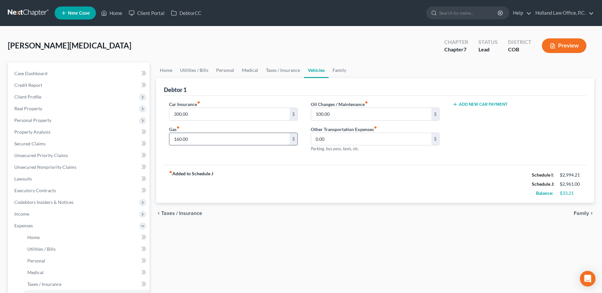
click at [170, 138] on input "160.00" at bounding box center [229, 139] width 120 height 12
type input "100.00"
drag, startPoint x: 344, startPoint y: 109, endPoint x: 315, endPoint y: 111, distance: 29.4
click at [315, 111] on input "100.00" at bounding box center [371, 114] width 120 height 12
drag, startPoint x: 334, startPoint y: 116, endPoint x: 314, endPoint y: 116, distance: 19.5
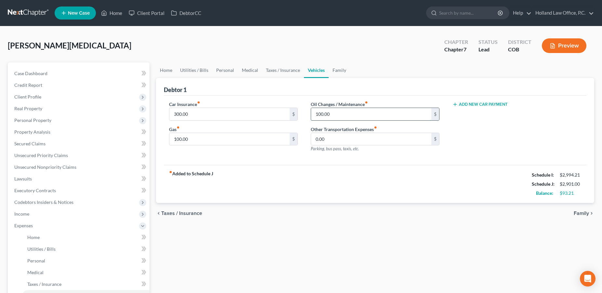
click at [314, 116] on input "100.00" at bounding box center [371, 114] width 120 height 12
type input "60.00"
click at [223, 72] on link "Personal" at bounding box center [225, 70] width 26 height 16
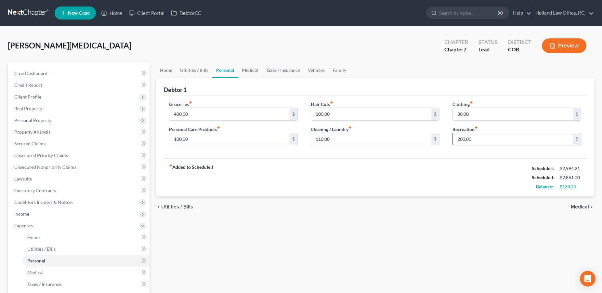
drag, startPoint x: 489, startPoint y: 138, endPoint x: 460, endPoint y: 139, distance: 29.0
click at [460, 139] on input "200.00" at bounding box center [513, 139] width 120 height 12
drag, startPoint x: 476, startPoint y: 140, endPoint x: 454, endPoint y: 140, distance: 21.8
click at [454, 140] on input "200.00" at bounding box center [513, 139] width 120 height 12
type input "1"
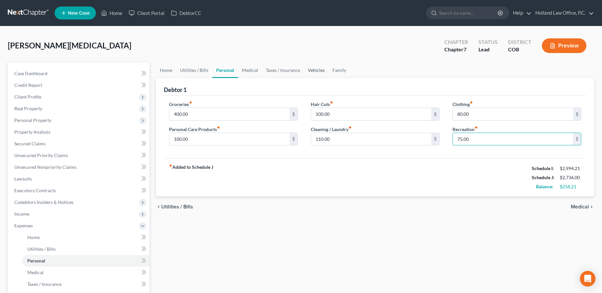
type input "75.00"
click at [312, 73] on link "Vehicles" at bounding box center [316, 70] width 25 height 16
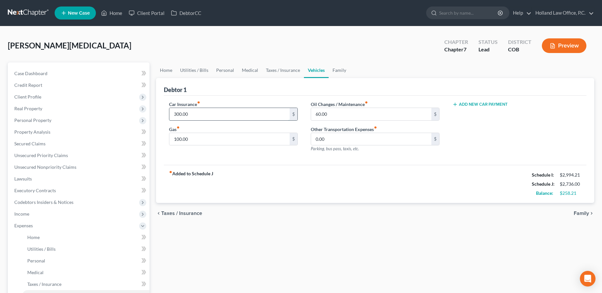
drag, startPoint x: 201, startPoint y: 118, endPoint x: 165, endPoint y: 115, distance: 36.5
click at [169, 115] on input "300.00" at bounding box center [229, 114] width 120 height 12
drag, startPoint x: 195, startPoint y: 115, endPoint x: 163, endPoint y: 113, distance: 32.3
click at [169, 113] on input "300.00" at bounding box center [229, 114] width 120 height 12
type input "252.00"
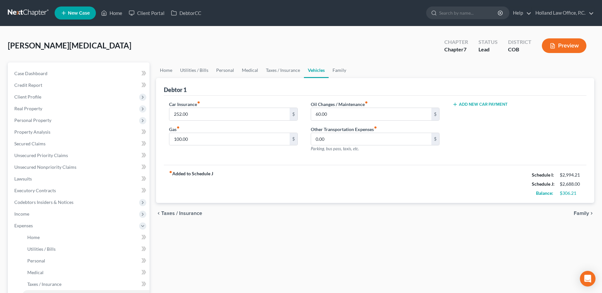
click at [248, 178] on div "fiber_manual_record Added to Schedule J Schedule I: $2,994.21 Schedule J: $2,68…" at bounding box center [375, 184] width 423 height 38
click at [576, 212] on span "Family" at bounding box center [581, 213] width 15 height 5
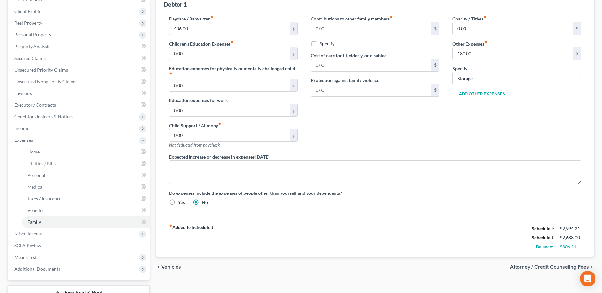
scroll to position [134, 0]
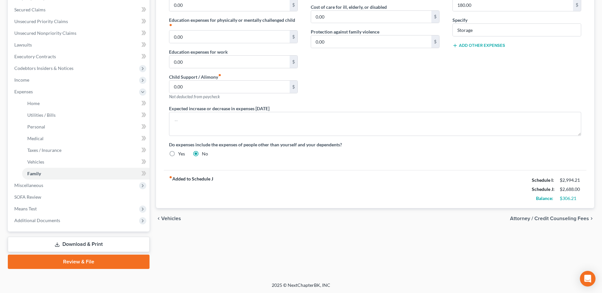
click at [561, 217] on span "Attorney / Credit Counseling Fees" at bounding box center [549, 218] width 79 height 5
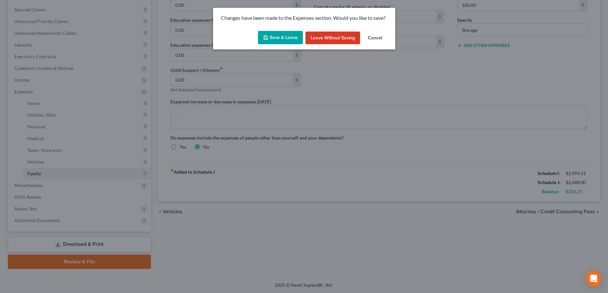
click at [287, 37] on button "Save & Leave" at bounding box center [280, 38] width 45 height 14
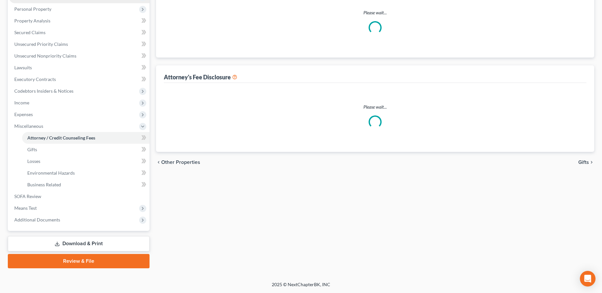
scroll to position [111, 0]
select select "0"
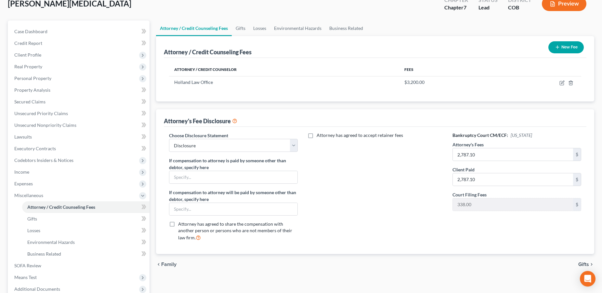
scroll to position [0, 0]
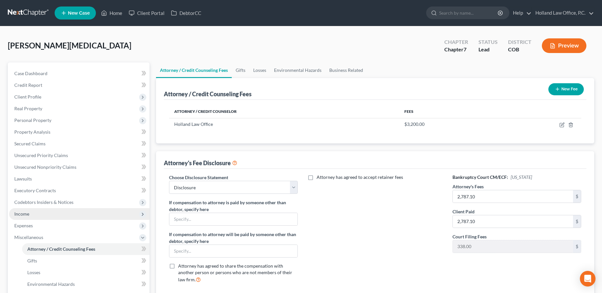
click at [54, 216] on span "Income" at bounding box center [79, 214] width 140 height 12
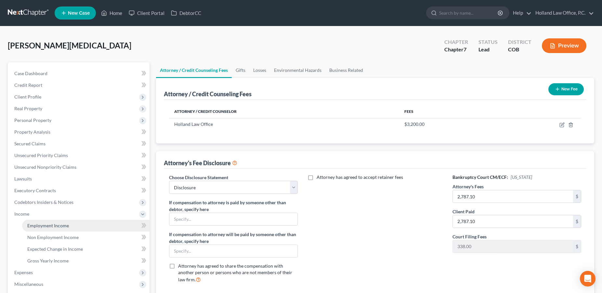
click at [80, 224] on link "Employment Income" at bounding box center [85, 226] width 127 height 12
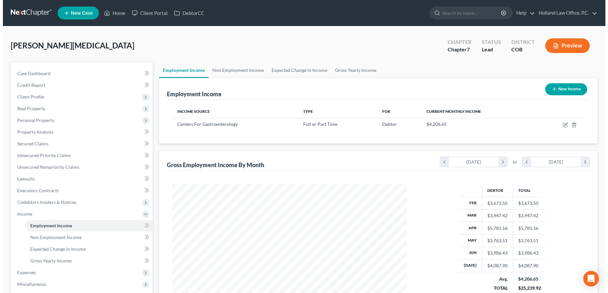
scroll to position [117, 248]
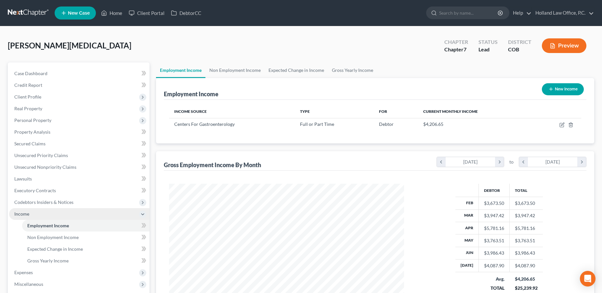
click at [73, 213] on span "Income" at bounding box center [79, 214] width 140 height 12
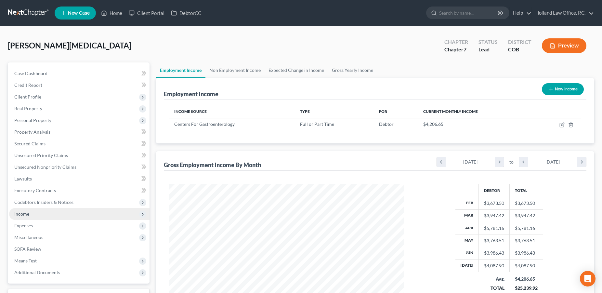
click at [87, 217] on span "Income" at bounding box center [79, 214] width 140 height 12
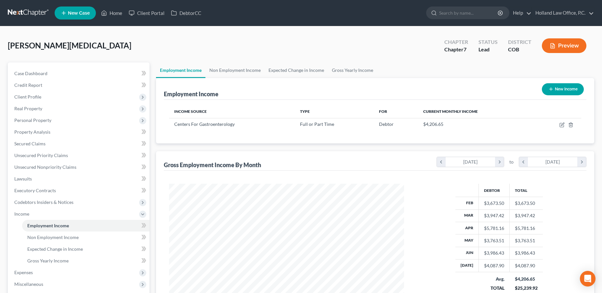
click at [573, 47] on button "Preview" at bounding box center [564, 45] width 45 height 15
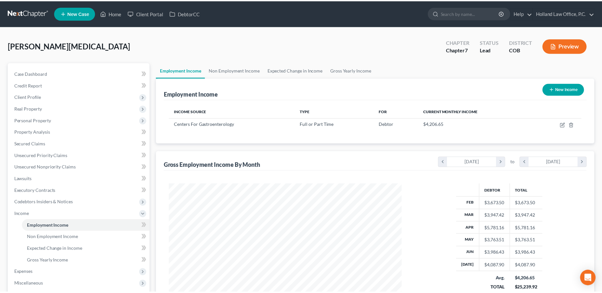
scroll to position [119, 250]
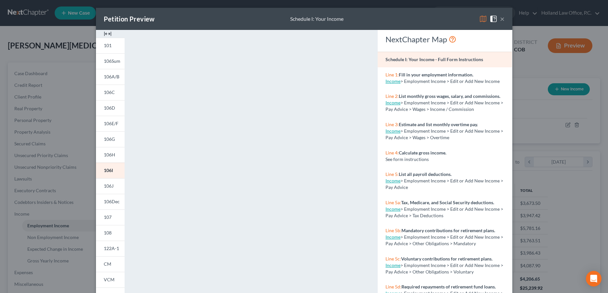
click at [500, 20] on button "×" at bounding box center [502, 19] width 5 height 8
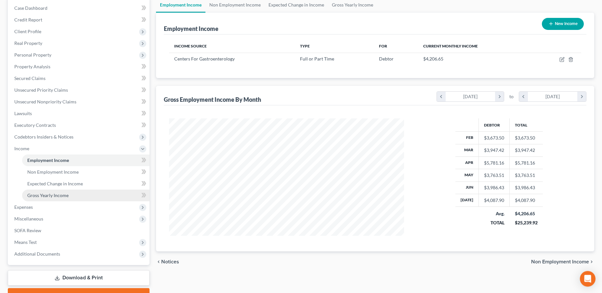
scroll to position [99, 0]
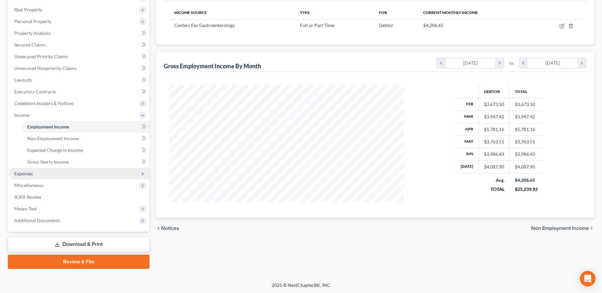
click at [44, 171] on span "Expenses" at bounding box center [79, 174] width 140 height 12
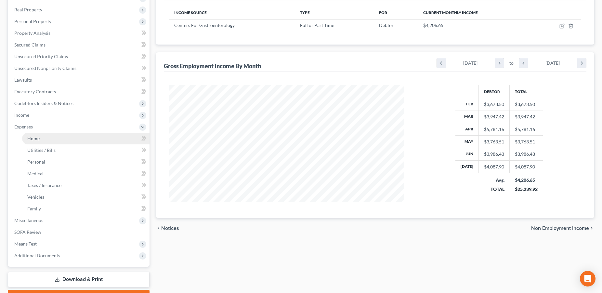
click at [55, 143] on link "Home" at bounding box center [85, 139] width 127 height 12
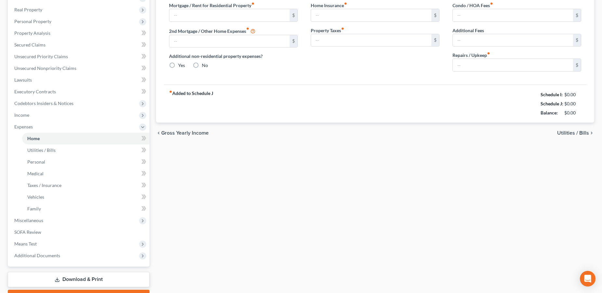
type input "400.00"
type input "0.00"
radio input "true"
type input "0.00"
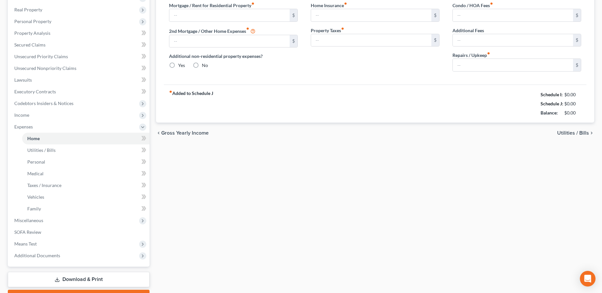
type input "0.00"
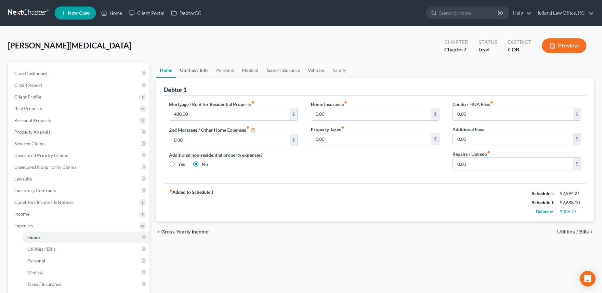
click at [186, 68] on link "Utilities / Bills" at bounding box center [194, 70] width 36 height 16
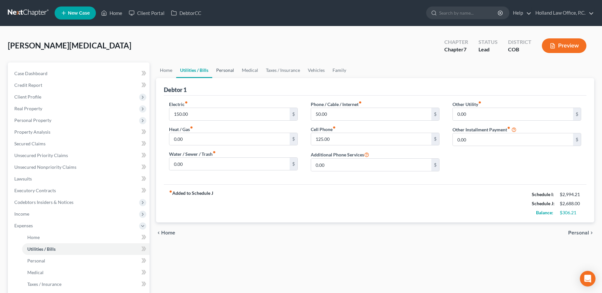
click at [221, 70] on link "Personal" at bounding box center [225, 70] width 26 height 16
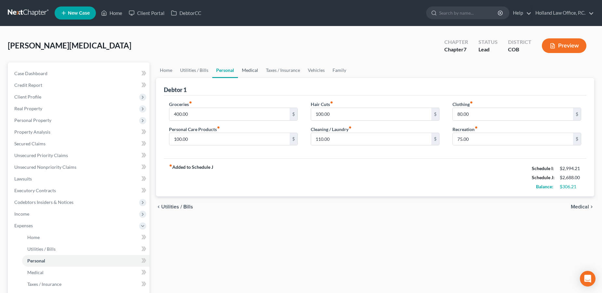
click at [255, 69] on link "Medical" at bounding box center [250, 70] width 24 height 16
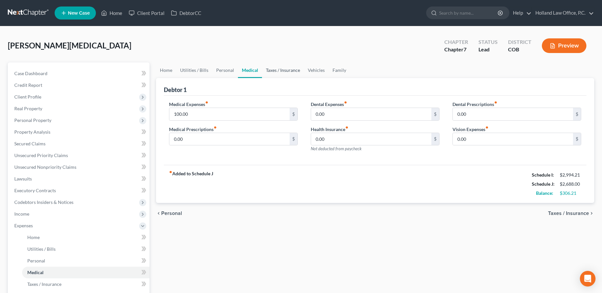
click at [274, 71] on link "Taxes / Insurance" at bounding box center [283, 70] width 42 height 16
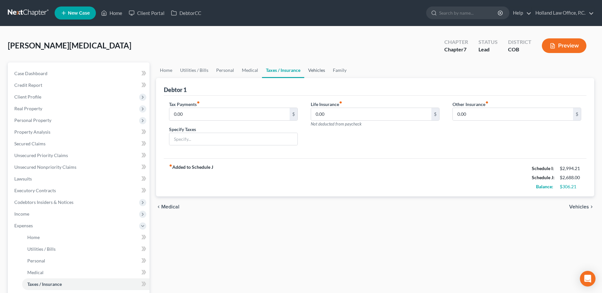
click at [312, 71] on link "Vehicles" at bounding box center [316, 70] width 25 height 16
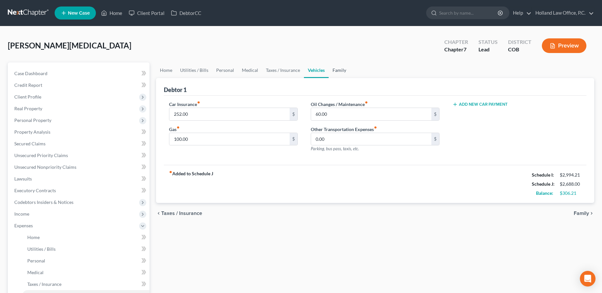
click at [334, 72] on link "Family" at bounding box center [339, 70] width 21 height 16
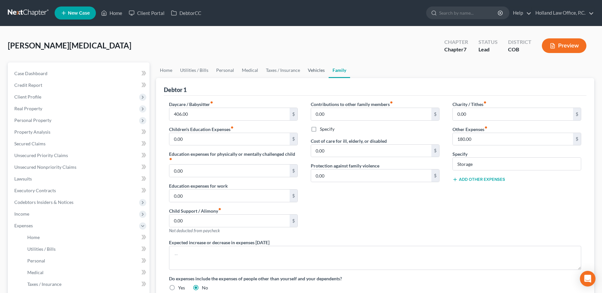
click at [315, 71] on link "Vehicles" at bounding box center [316, 70] width 25 height 16
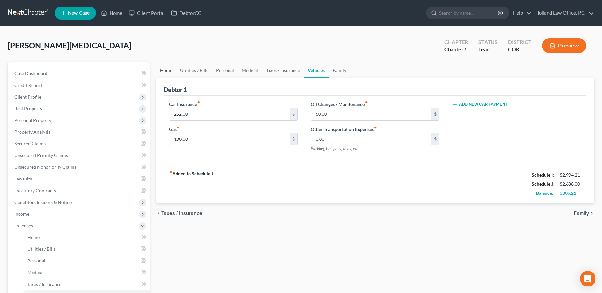
click at [167, 68] on link "Home" at bounding box center [166, 70] width 20 height 16
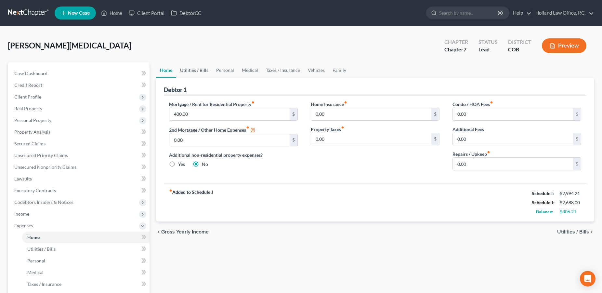
click at [202, 71] on link "Utilities / Bills" at bounding box center [194, 70] width 36 height 16
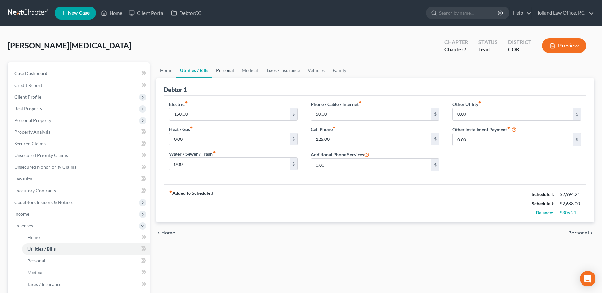
click at [221, 71] on link "Personal" at bounding box center [225, 70] width 26 height 16
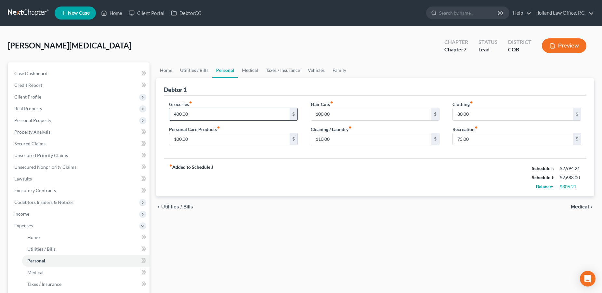
drag, startPoint x: 192, startPoint y: 115, endPoint x: 181, endPoint y: 115, distance: 11.4
click at [181, 115] on input "400.00" at bounding box center [229, 114] width 120 height 12
click at [197, 115] on input "400.00" at bounding box center [229, 114] width 120 height 12
drag, startPoint x: 192, startPoint y: 116, endPoint x: 174, endPoint y: 116, distance: 17.9
click at [174, 116] on input "400.00" at bounding box center [229, 114] width 120 height 12
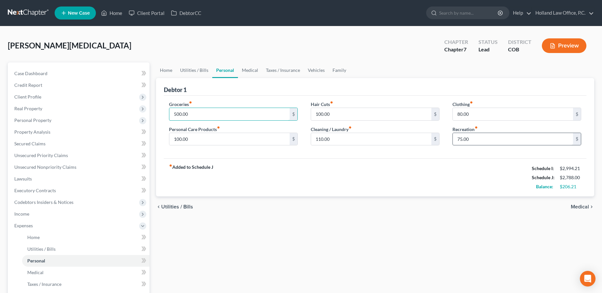
type input "500.00"
click at [473, 139] on input "75.00" at bounding box center [513, 139] width 120 height 12
type input "100.00"
click at [255, 69] on link "Medical" at bounding box center [250, 70] width 24 height 16
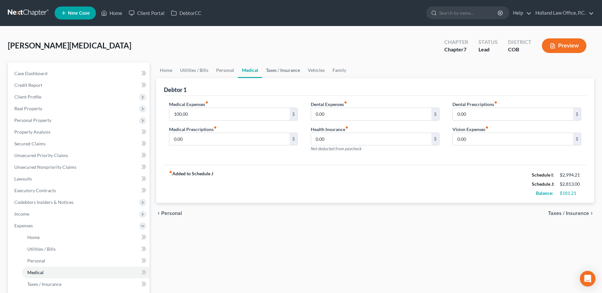
click at [280, 71] on link "Taxes / Insurance" at bounding box center [283, 70] width 42 height 16
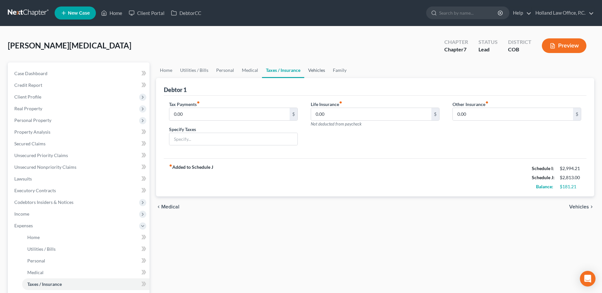
click at [316, 71] on link "Vehicles" at bounding box center [316, 70] width 25 height 16
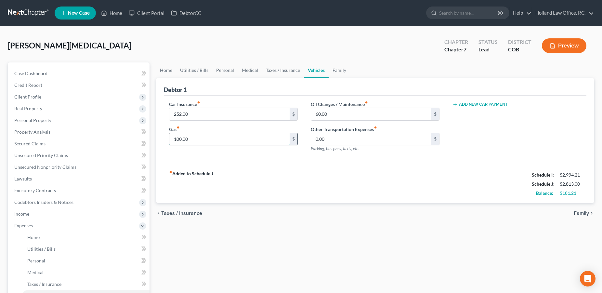
drag, startPoint x: 193, startPoint y: 139, endPoint x: 199, endPoint y: 139, distance: 5.9
click at [199, 139] on input "100.00" at bounding box center [229, 139] width 120 height 12
type input "200.00"
click at [211, 165] on div "fiber_manual_record Added to Schedule J Schedule I: $2,994.21 Schedule J: $2,91…" at bounding box center [375, 184] width 423 height 38
click at [341, 71] on link "Family" at bounding box center [339, 70] width 21 height 16
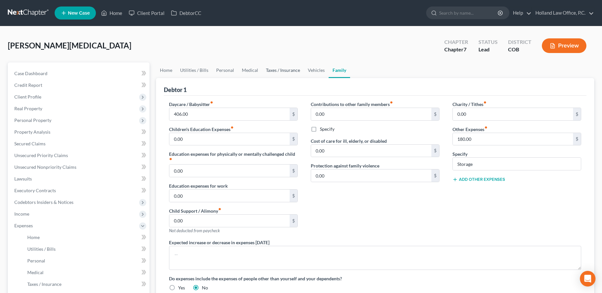
click at [286, 73] on link "Taxes / Insurance" at bounding box center [283, 70] width 42 height 16
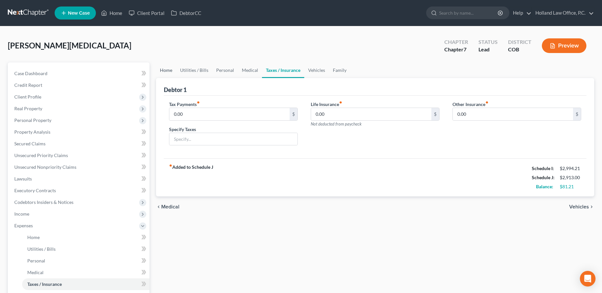
click at [164, 71] on link "Home" at bounding box center [166, 70] width 20 height 16
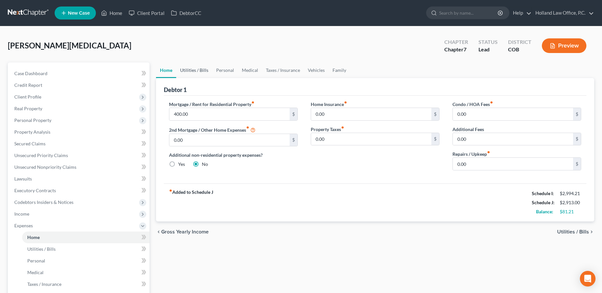
click at [186, 71] on link "Utilities / Bills" at bounding box center [194, 70] width 36 height 16
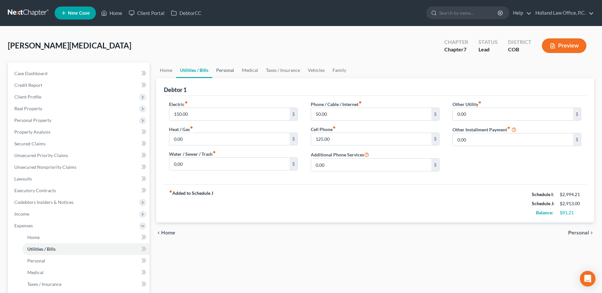
click at [229, 72] on link "Personal" at bounding box center [225, 70] width 26 height 16
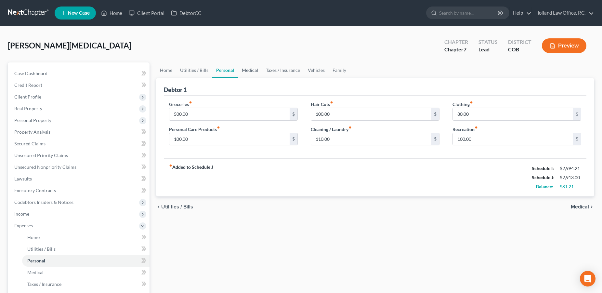
click at [243, 71] on link "Medical" at bounding box center [250, 70] width 24 height 16
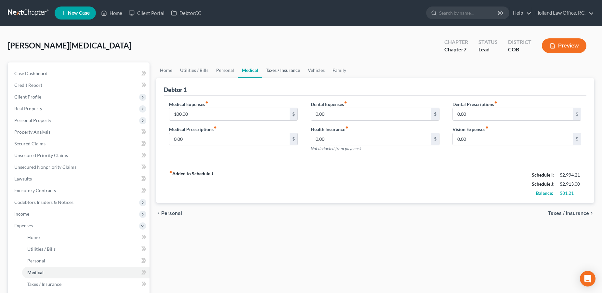
click at [272, 71] on link "Taxes / Insurance" at bounding box center [283, 70] width 42 height 16
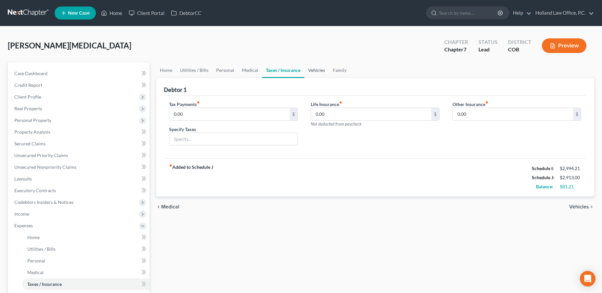
click at [310, 72] on link "Vehicles" at bounding box center [316, 70] width 25 height 16
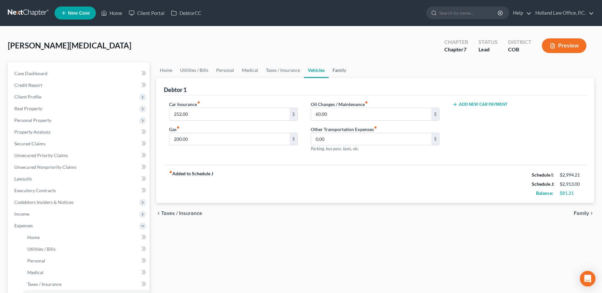
click at [339, 71] on link "Family" at bounding box center [339, 70] width 21 height 16
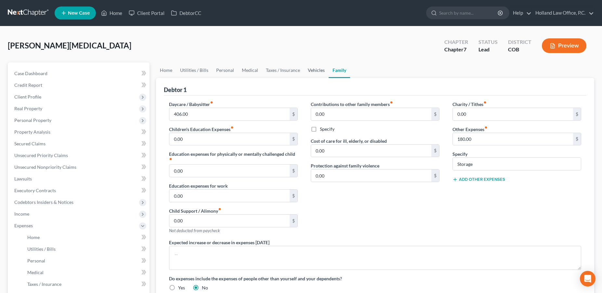
click at [311, 69] on link "Vehicles" at bounding box center [316, 70] width 25 height 16
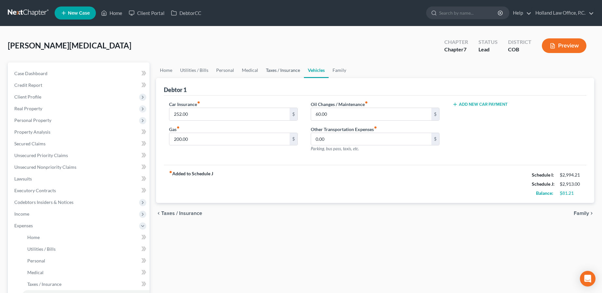
click at [282, 72] on link "Taxes / Insurance" at bounding box center [283, 70] width 42 height 16
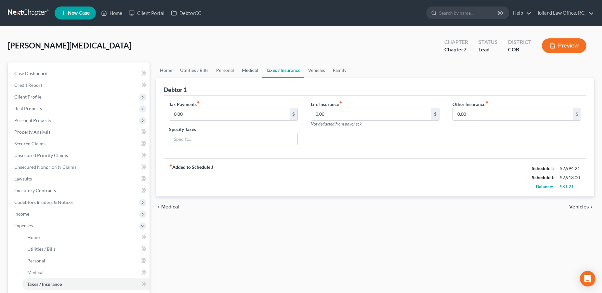
click at [246, 72] on link "Medical" at bounding box center [250, 70] width 24 height 16
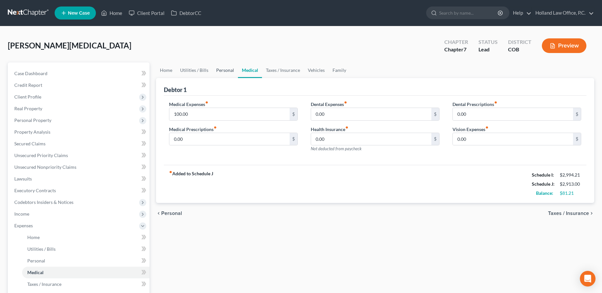
click at [219, 73] on link "Personal" at bounding box center [225, 70] width 26 height 16
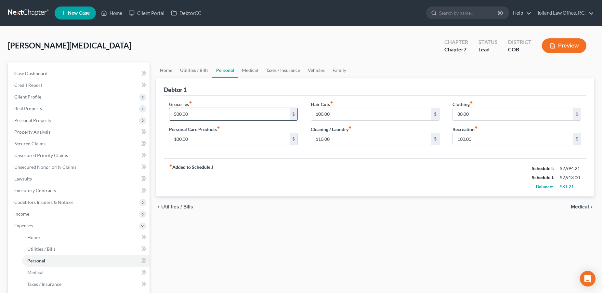
click at [180, 114] on input "500.00" at bounding box center [229, 114] width 120 height 12
type input "550.00"
click at [260, 181] on div "fiber_manual_record Added to Schedule J Schedule I: $2,994.21 Schedule J: $2,96…" at bounding box center [375, 177] width 423 height 38
click at [462, 141] on input "100.00" at bounding box center [513, 139] width 120 height 12
type input "120.00"
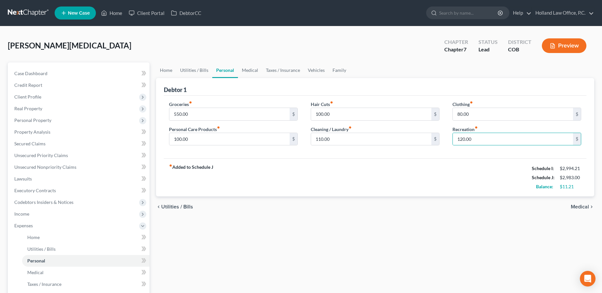
click at [445, 172] on div "fiber_manual_record Added to Schedule J Schedule I: $2,994.21 Schedule J: $2,98…" at bounding box center [375, 177] width 423 height 38
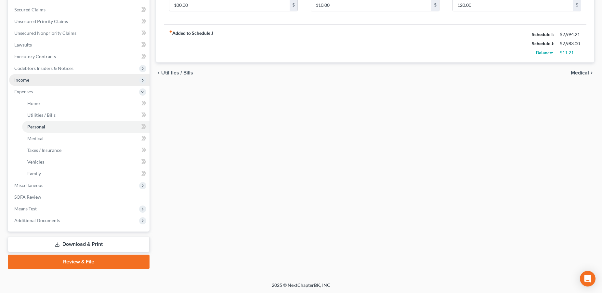
click at [32, 80] on span "Income" at bounding box center [79, 80] width 140 height 12
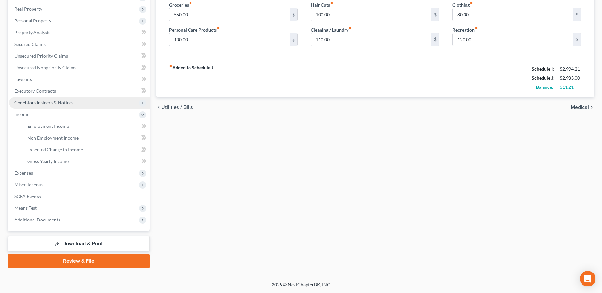
scroll to position [99, 0]
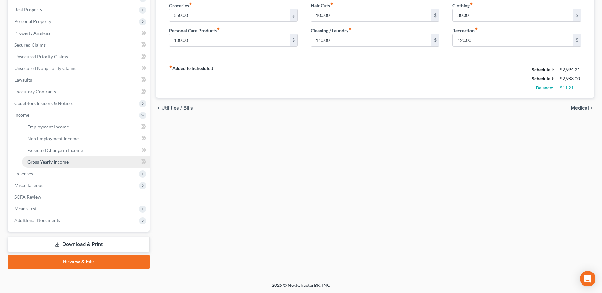
click at [45, 159] on span "Gross Yearly Income" at bounding box center [47, 162] width 41 height 6
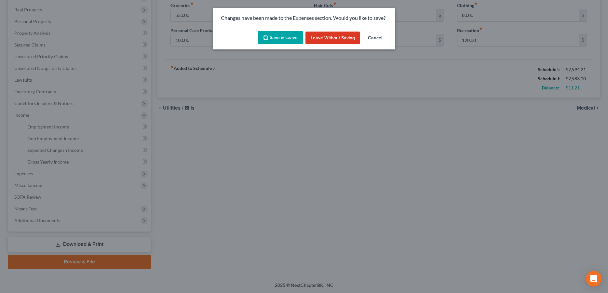
drag, startPoint x: 274, startPoint y: 37, endPoint x: 258, endPoint y: 104, distance: 68.5
click at [274, 37] on button "Save & Leave" at bounding box center [280, 38] width 45 height 14
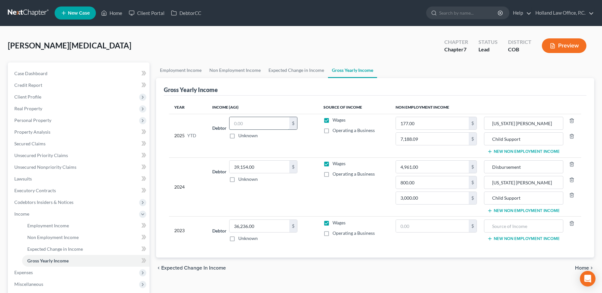
click at [247, 120] on input "text" at bounding box center [260, 123] width 60 height 12
type input "31,297.27"
click at [281, 274] on div "chevron_left Expected Change in Income Home chevron_right" at bounding box center [375, 268] width 438 height 21
click at [489, 167] on input "Disbursement" at bounding box center [524, 167] width 72 height 12
type input "IRA Fidelity Disbursement"
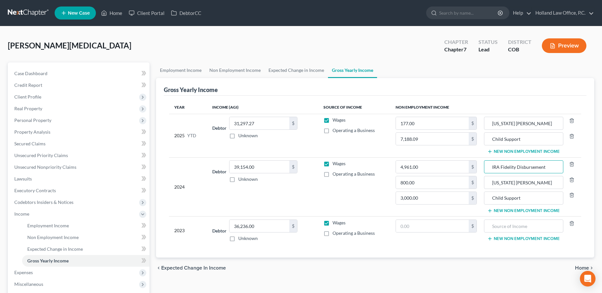
click at [577, 268] on span "Home" at bounding box center [582, 267] width 14 height 5
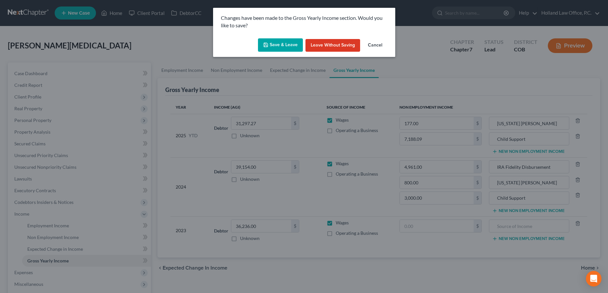
click at [276, 49] on button "Save & Leave" at bounding box center [280, 45] width 45 height 14
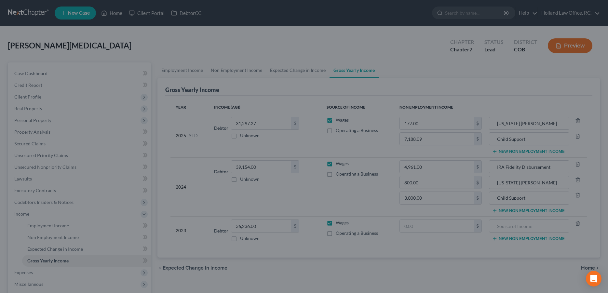
type input "800.00"
type input "3,000.00"
type input "4,961.00"
type input "[US_STATE] [PERSON_NAME]"
type input "Child Support"
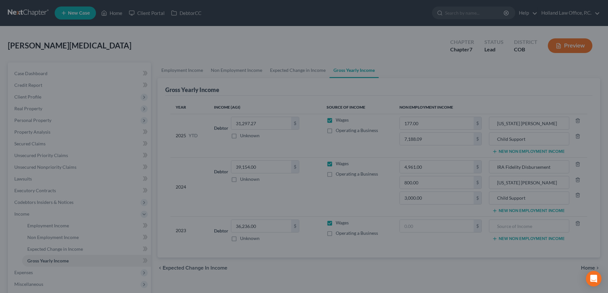
type input "IRA Fidelity Disbursement"
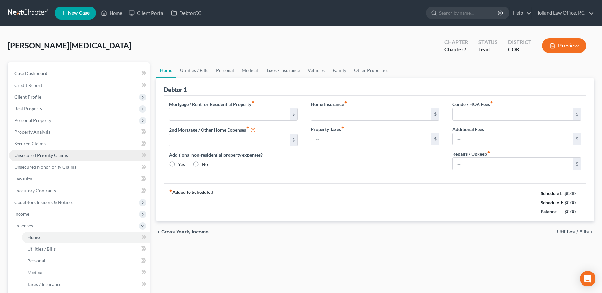
type input "400.00"
type input "0.00"
radio input "true"
type input "0.00"
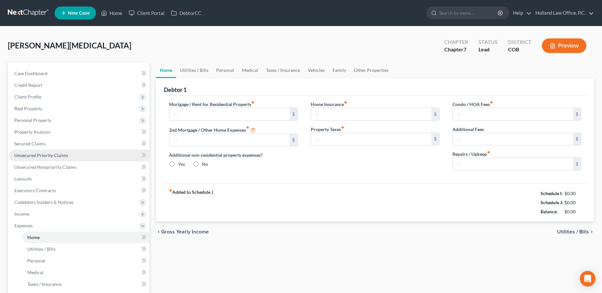
type input "0.00"
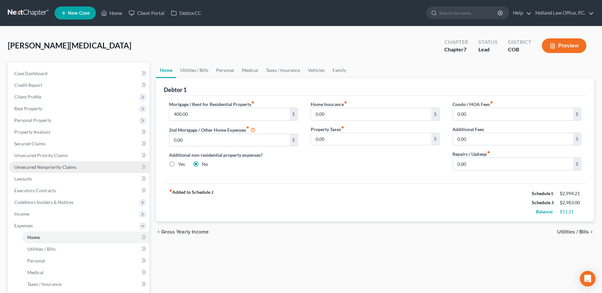
click at [36, 170] on link "Unsecured Nonpriority Claims" at bounding box center [79, 167] width 140 height 12
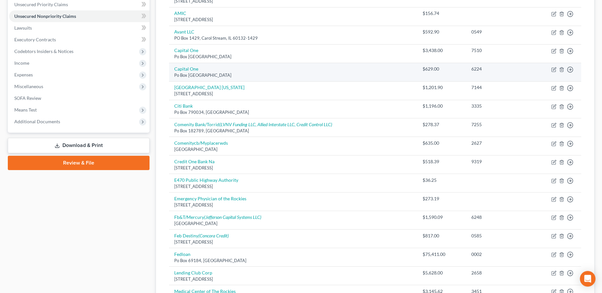
scroll to position [282, 0]
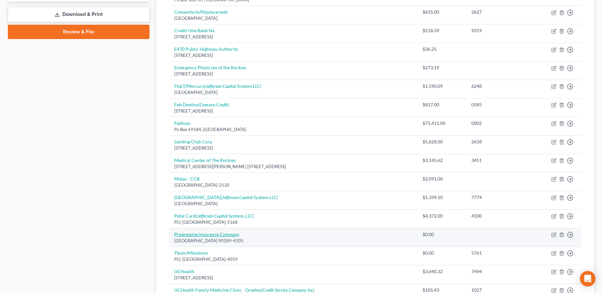
click at [194, 232] on link "Progressive Insurance Company" at bounding box center [206, 235] width 65 height 6
select select "4"
select select "14"
select select "0"
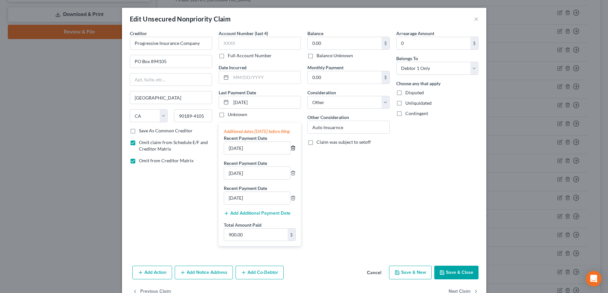
click at [291, 151] on icon "button" at bounding box center [292, 147] width 5 height 5
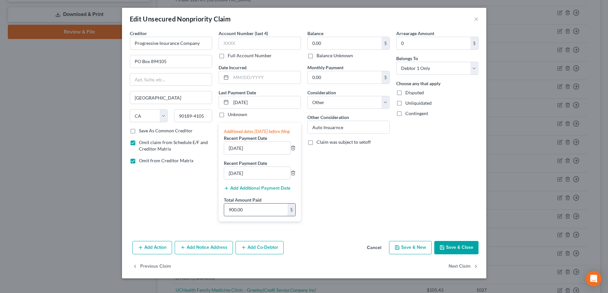
drag, startPoint x: 249, startPoint y: 217, endPoint x: 223, endPoint y: 218, distance: 26.0
click at [224, 216] on input "900.00" at bounding box center [255, 210] width 63 height 12
click at [236, 216] on input "900.00" at bounding box center [255, 210] width 63 height 12
drag, startPoint x: 249, startPoint y: 218, endPoint x: 228, endPoint y: 217, distance: 20.5
click at [228, 216] on input "900.00" at bounding box center [255, 210] width 63 height 12
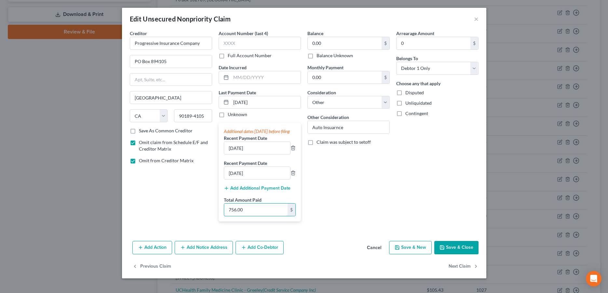
type input "756.00"
click at [467, 255] on button "Save & Close" at bounding box center [456, 248] width 44 height 14
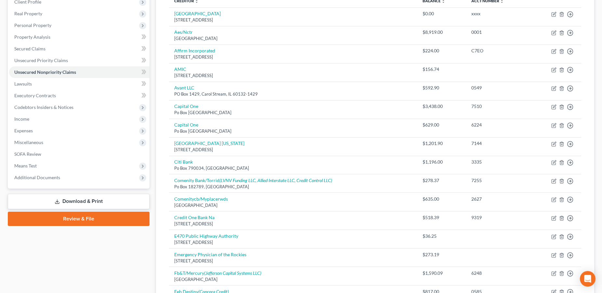
scroll to position [0, 0]
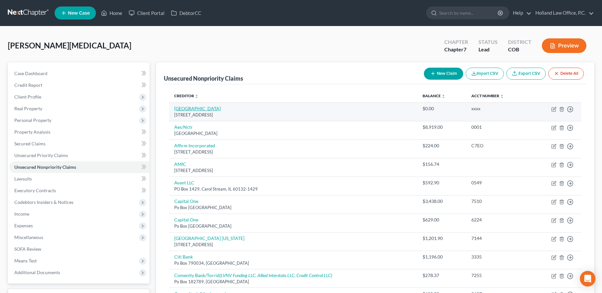
click at [192, 110] on link "[GEOGRAPHIC_DATA]" at bounding box center [197, 109] width 46 height 6
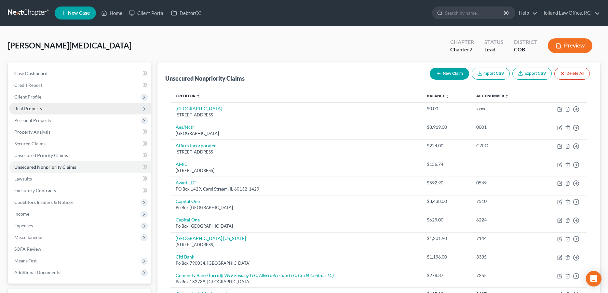
select select "5"
select select "14"
select select "0"
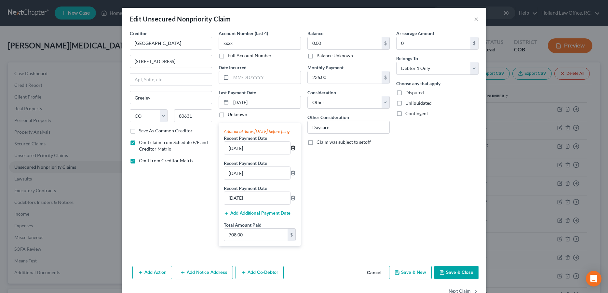
click at [291, 151] on icon "button" at bounding box center [292, 147] width 5 height 5
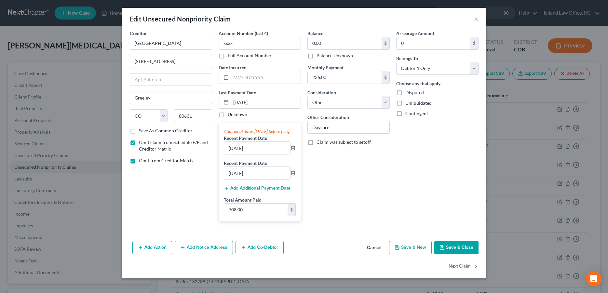
click at [452, 255] on button "Save & Close" at bounding box center [456, 248] width 44 height 14
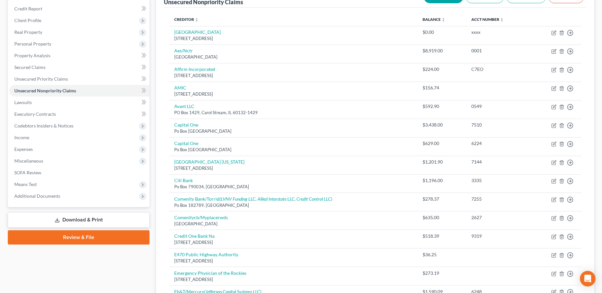
scroll to position [74, 0]
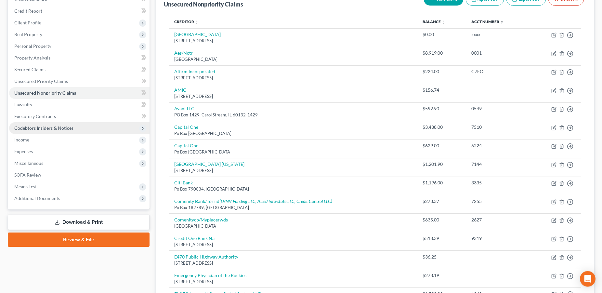
click at [61, 127] on span "Codebtors Insiders & Notices" at bounding box center [43, 128] width 59 height 6
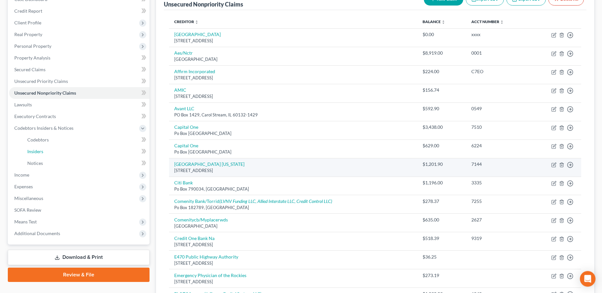
drag, startPoint x: 51, startPoint y: 153, endPoint x: 256, endPoint y: 164, distance: 205.1
click at [52, 153] on link "Insiders" at bounding box center [85, 152] width 127 height 12
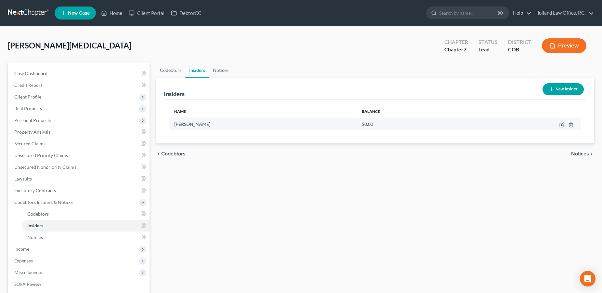
click at [561, 125] on icon "button" at bounding box center [562, 124] width 5 height 5
select select "5"
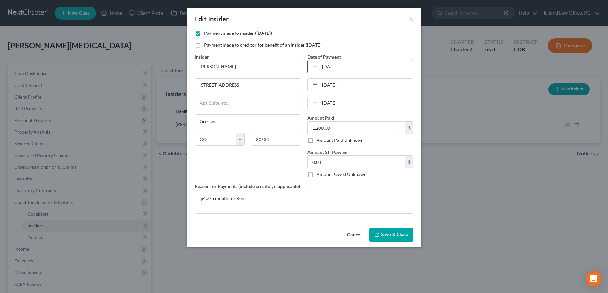
click at [328, 67] on input "[DATE]" at bounding box center [366, 66] width 93 height 12
type input "[DATE]"
click at [328, 85] on input "[DATE]" at bounding box center [366, 85] width 93 height 12
type input "[DATE]"
click at [328, 104] on input "[DATE]" at bounding box center [366, 103] width 93 height 12
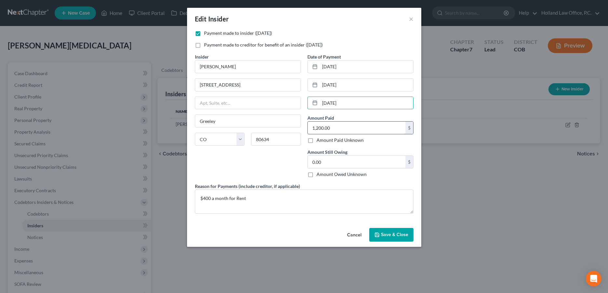
type input "[DATE]"
click at [334, 128] on input "1,200.00" at bounding box center [357, 128] width 98 height 12
type input "4,800.00"
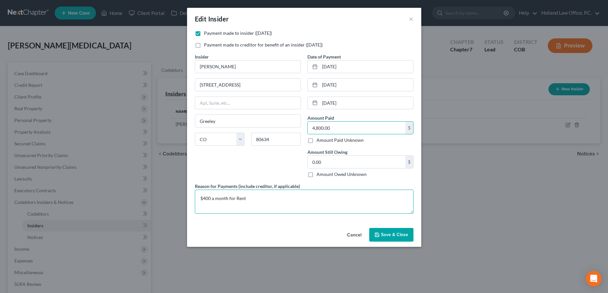
click at [270, 204] on textarea "$400 a month for Rent" at bounding box center [304, 202] width 219 height 24
drag, startPoint x: 255, startPoint y: 199, endPoint x: 195, endPoint y: 197, distance: 60.5
click at [195, 197] on textarea "$400 a month for Rent" at bounding box center [304, 202] width 219 height 24
click at [198, 198] on textarea "[DATE] - [DATE]" at bounding box center [304, 202] width 219 height 24
type textarea "Rent, [DATE] - [DATE]"
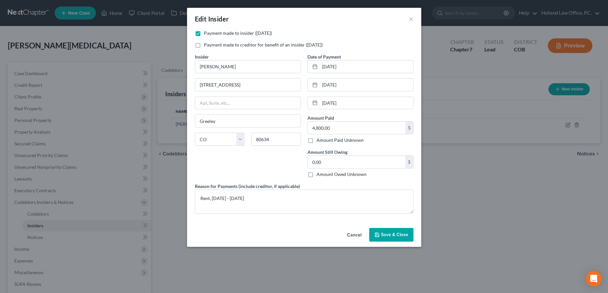
click at [388, 233] on span "Save & Close" at bounding box center [394, 235] width 27 height 6
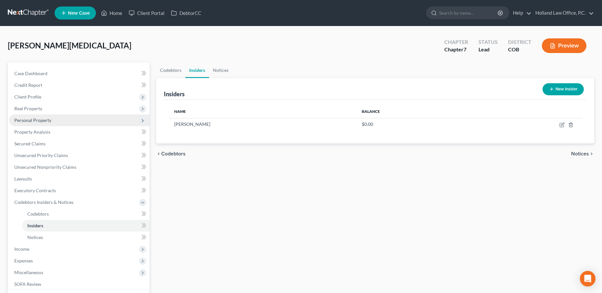
click at [67, 121] on span "Personal Property" at bounding box center [79, 120] width 140 height 12
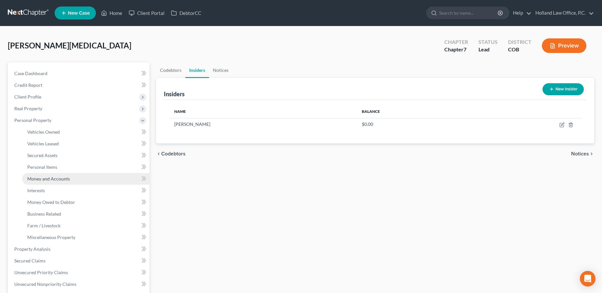
click at [79, 178] on link "Money and Accounts" at bounding box center [85, 179] width 127 height 12
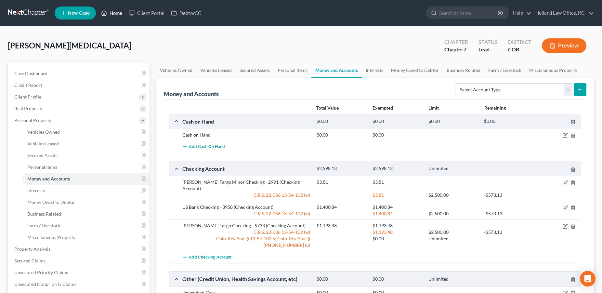
click at [114, 13] on link "Home" at bounding box center [112, 13] width 28 height 12
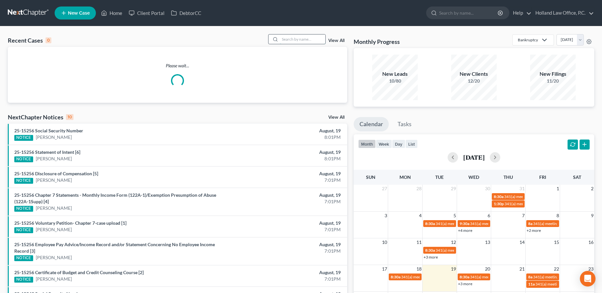
click at [309, 35] on input "search" at bounding box center [303, 38] width 46 height 9
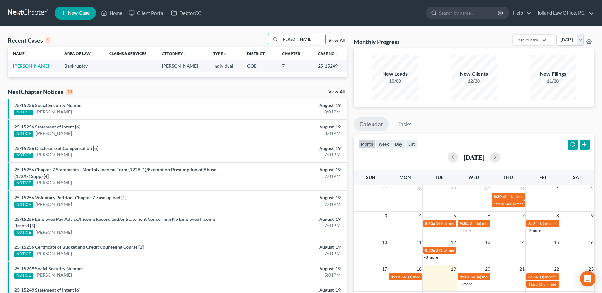
type input "[PERSON_NAME]"
click at [23, 66] on link "[PERSON_NAME]" at bounding box center [31, 66] width 36 height 6
